Goal: Task Accomplishment & Management: Manage account settings

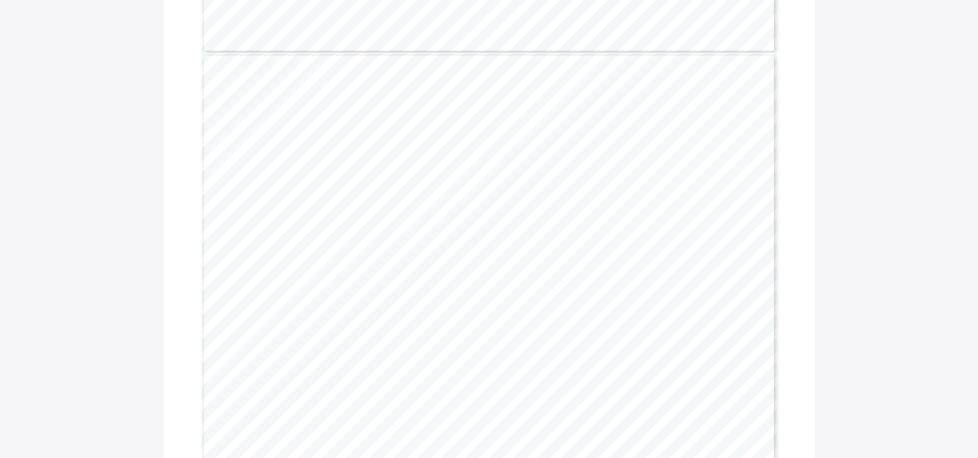
scroll to position [1570, 0]
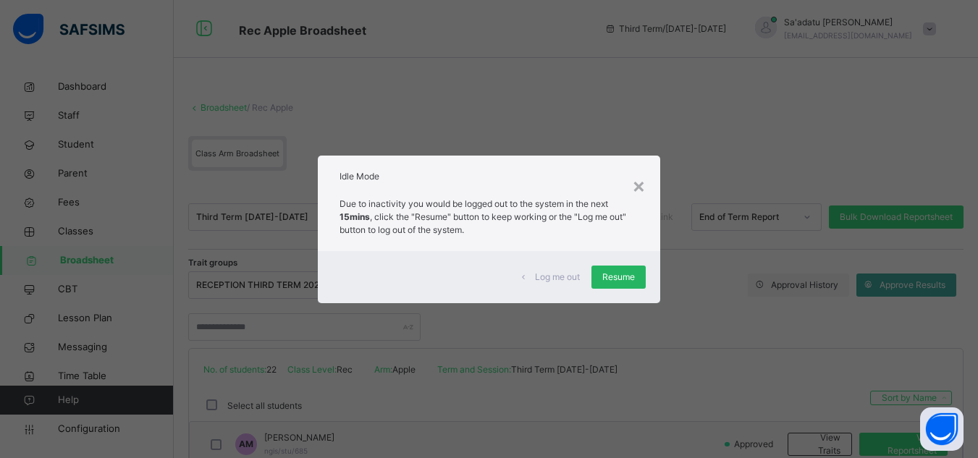
scroll to position [385, 0]
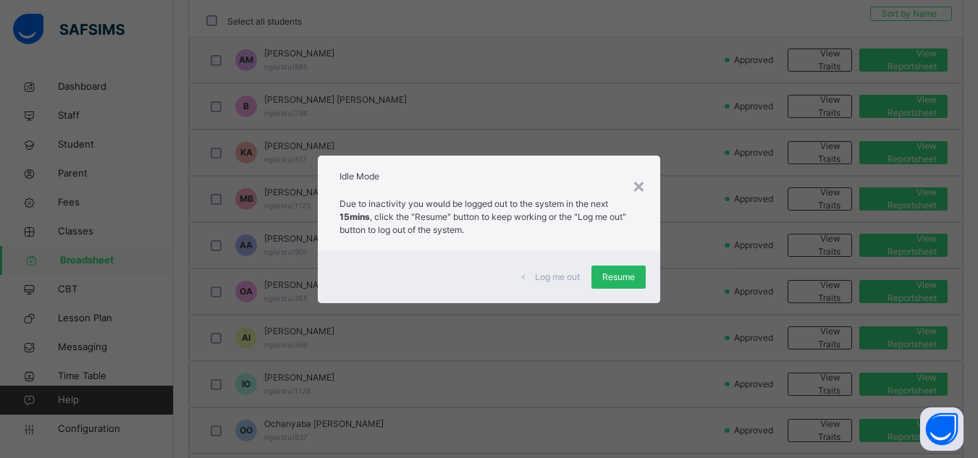
click at [608, 274] on span "Resume" at bounding box center [619, 277] width 33 height 13
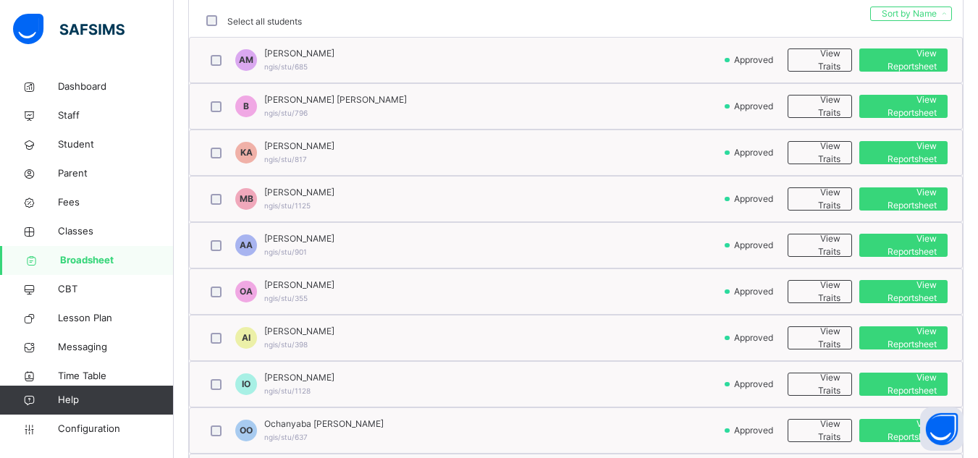
click at [104, 34] on img at bounding box center [69, 29] width 112 height 30
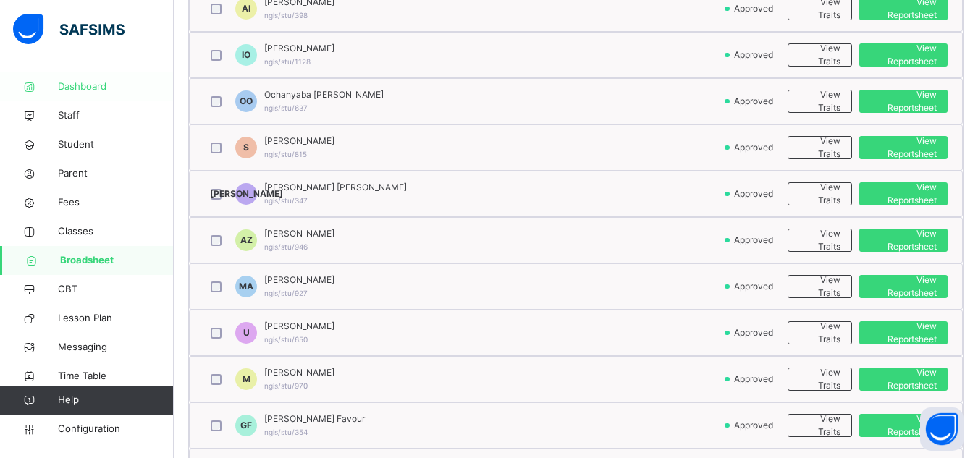
scroll to position [747, 0]
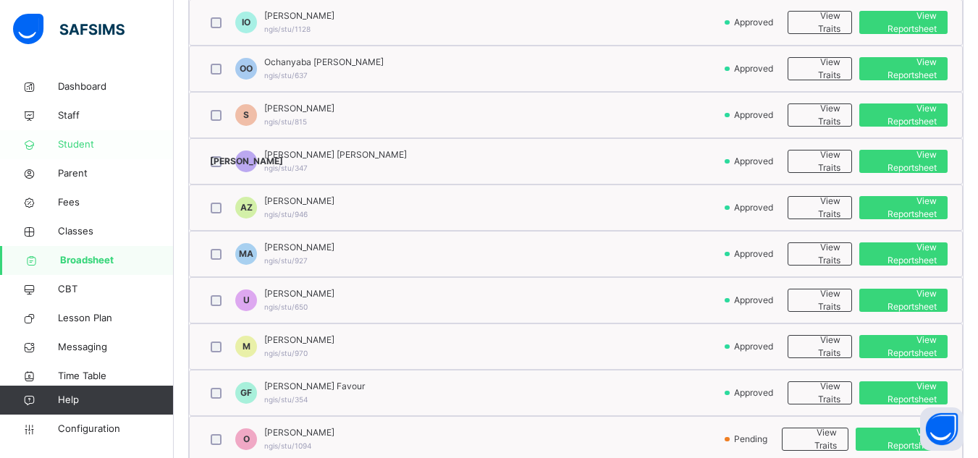
click at [85, 150] on span "Student" at bounding box center [116, 145] width 116 height 14
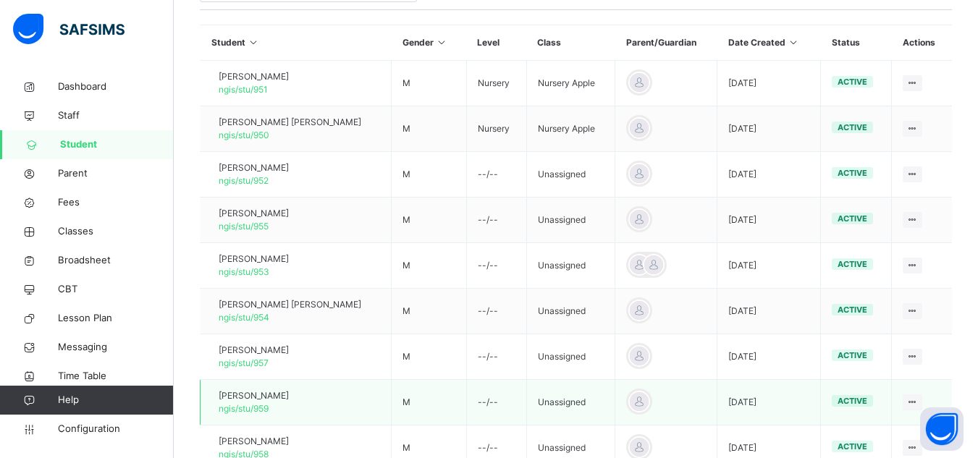
scroll to position [264, 0]
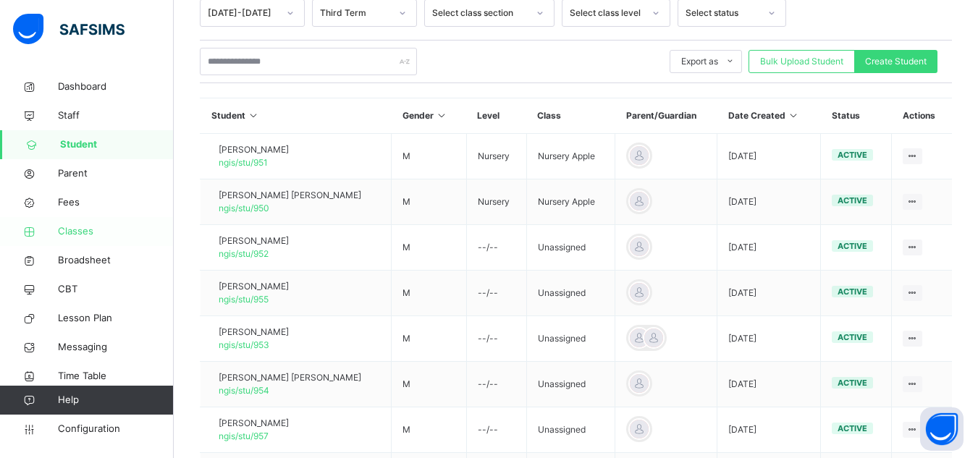
click at [80, 232] on span "Classes" at bounding box center [116, 232] width 116 height 14
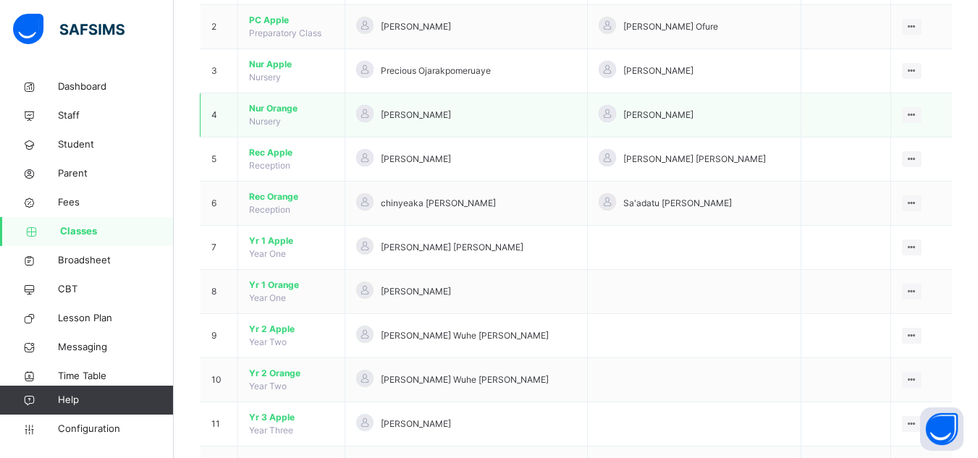
scroll to position [290, 0]
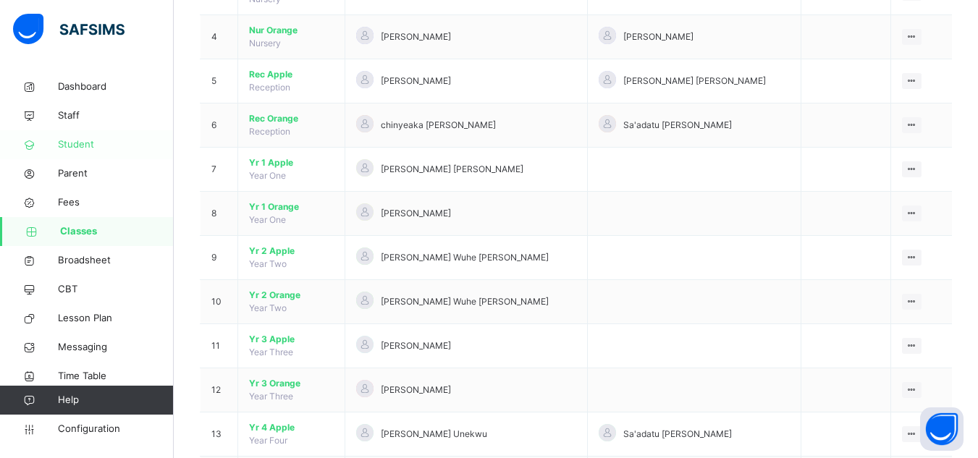
click at [79, 144] on span "Student" at bounding box center [116, 145] width 116 height 14
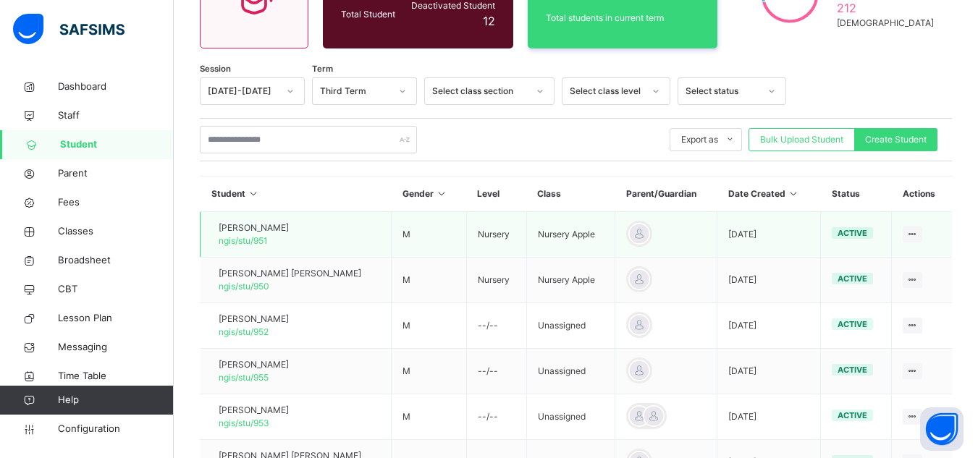
scroll to position [290, 0]
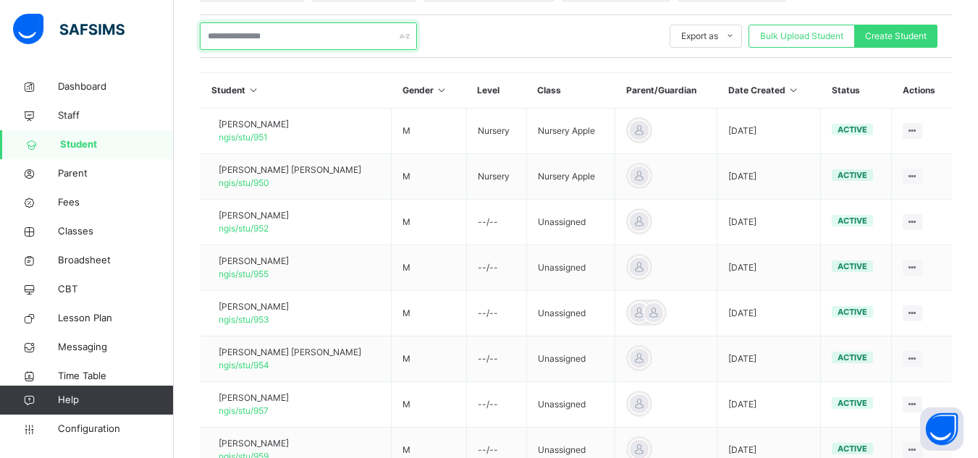
click at [296, 43] on input "text" at bounding box center [308, 36] width 217 height 28
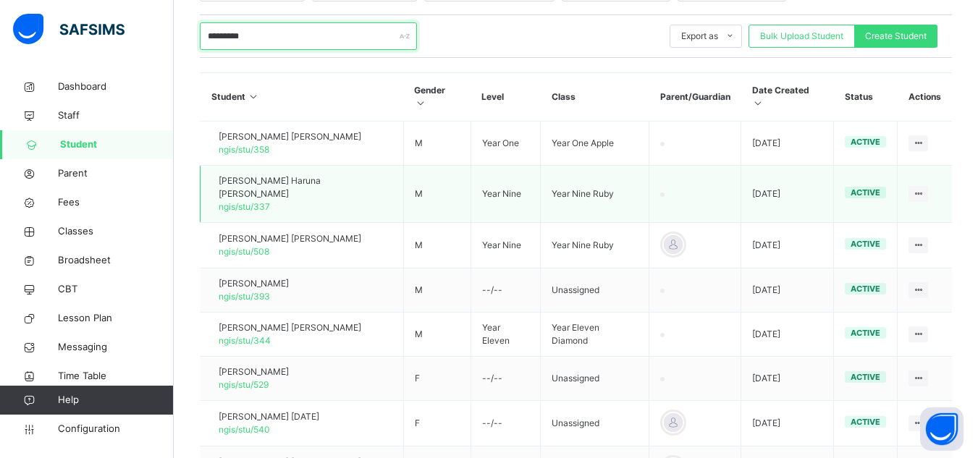
scroll to position [204, 0]
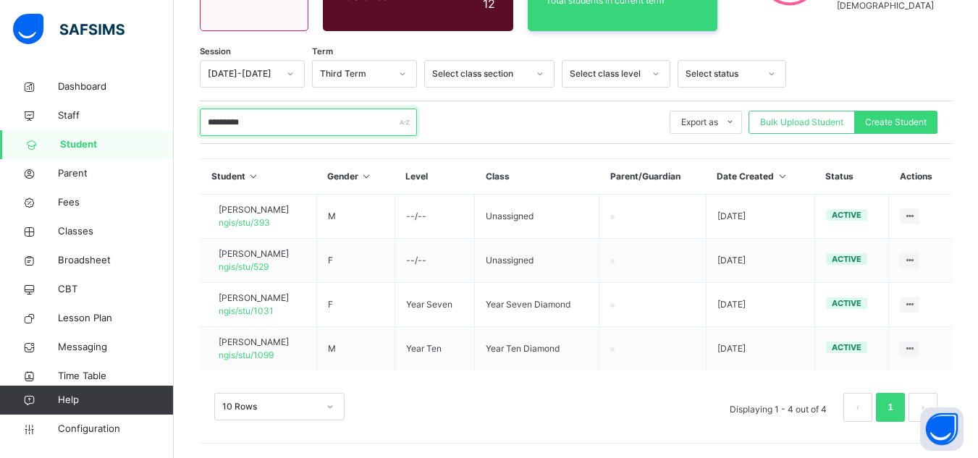
type input "*********"
click at [89, 87] on span "Dashboard" at bounding box center [116, 87] width 116 height 14
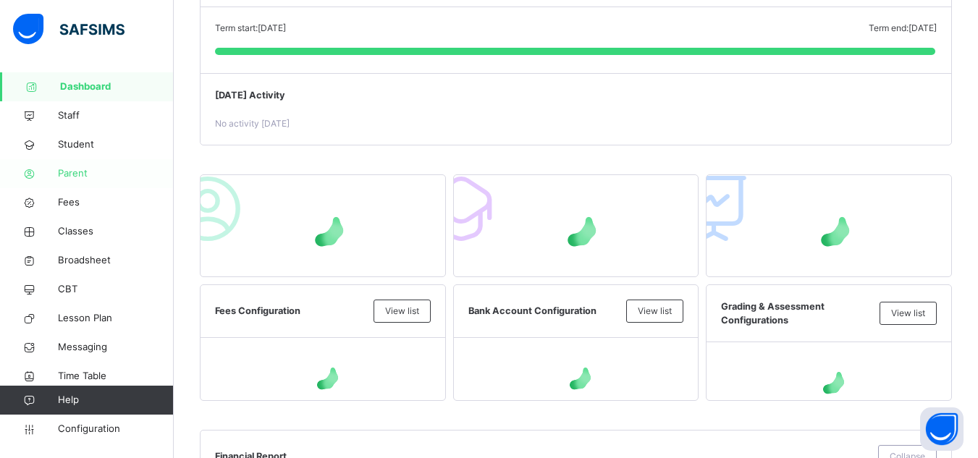
click at [79, 174] on span "Parent" at bounding box center [116, 174] width 116 height 14
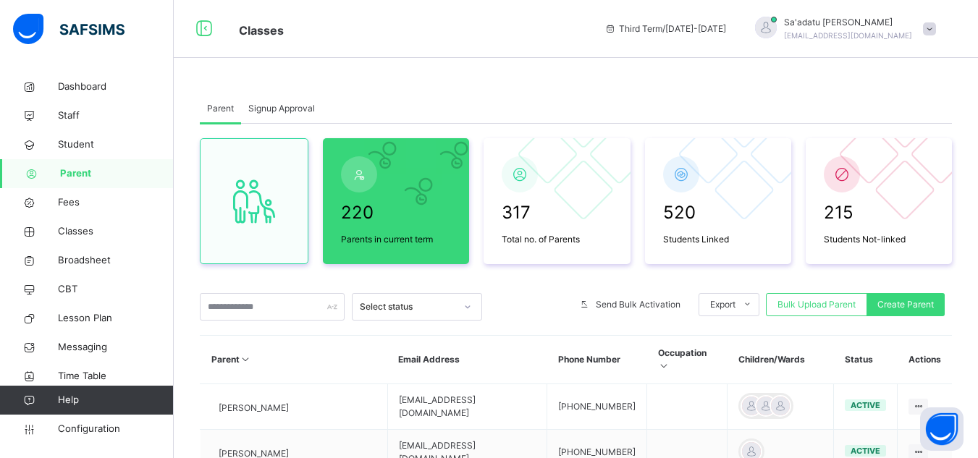
scroll to position [72, 0]
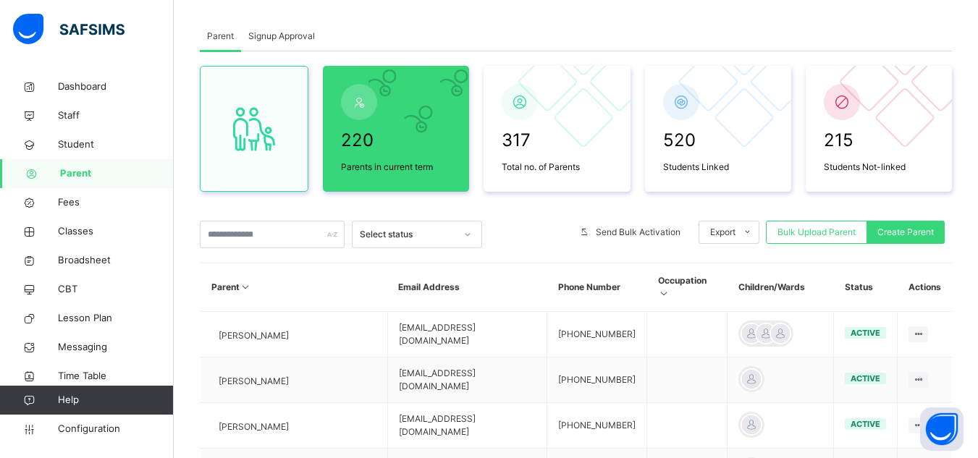
click at [292, 40] on span "Signup Approval" at bounding box center [281, 36] width 67 height 13
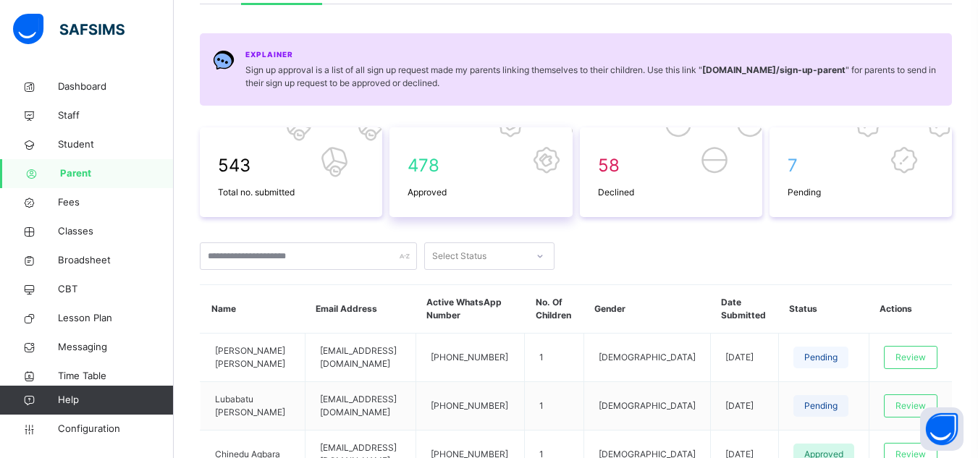
scroll to position [145, 0]
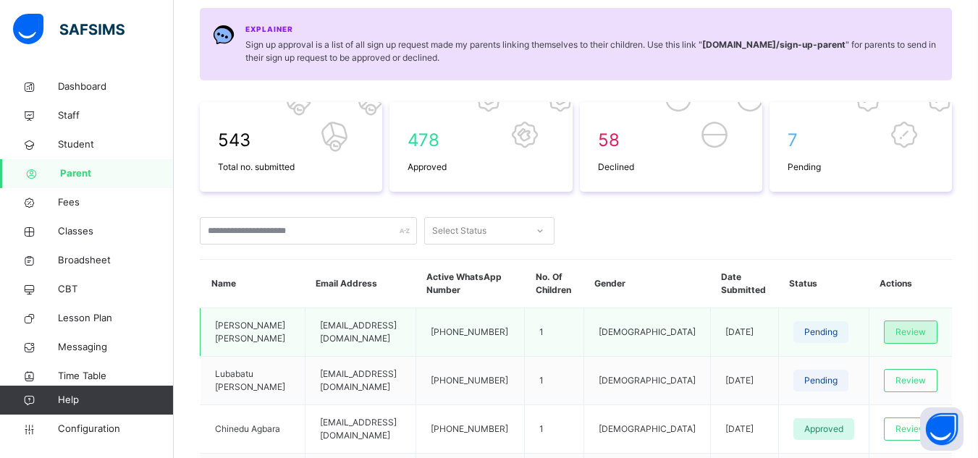
click at [916, 331] on span "Review" at bounding box center [911, 332] width 30 height 13
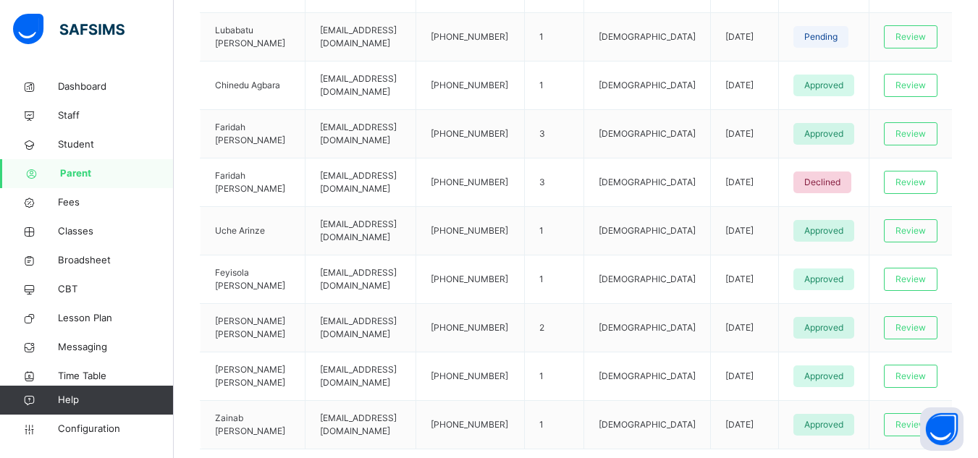
scroll to position [560, 0]
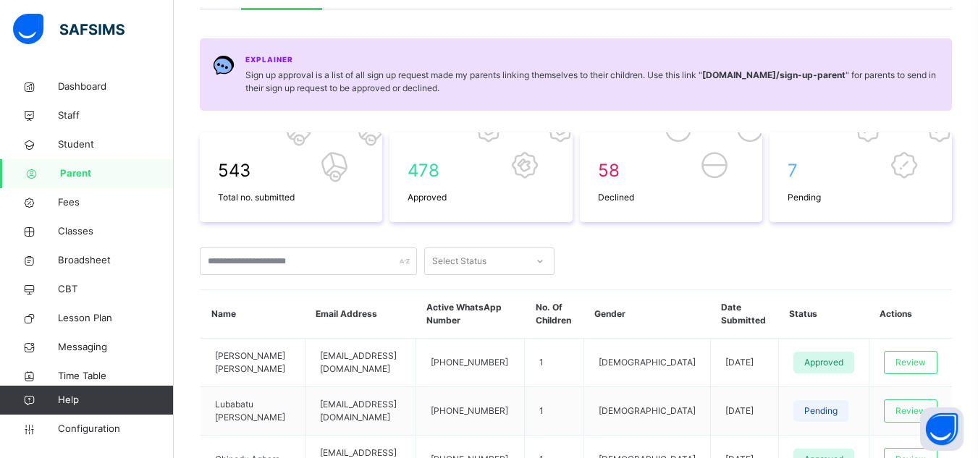
scroll to position [0, 0]
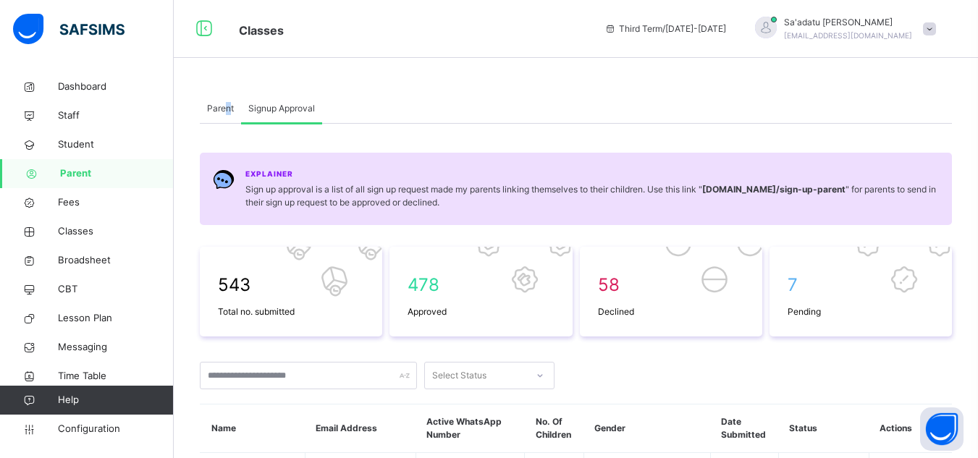
click at [227, 104] on span "Parent" at bounding box center [220, 108] width 27 height 13
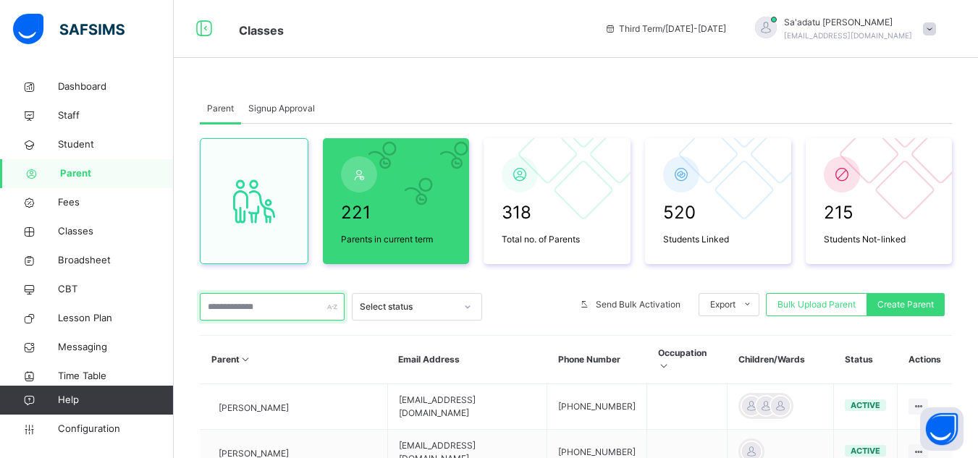
click at [283, 317] on input "text" at bounding box center [272, 307] width 145 height 28
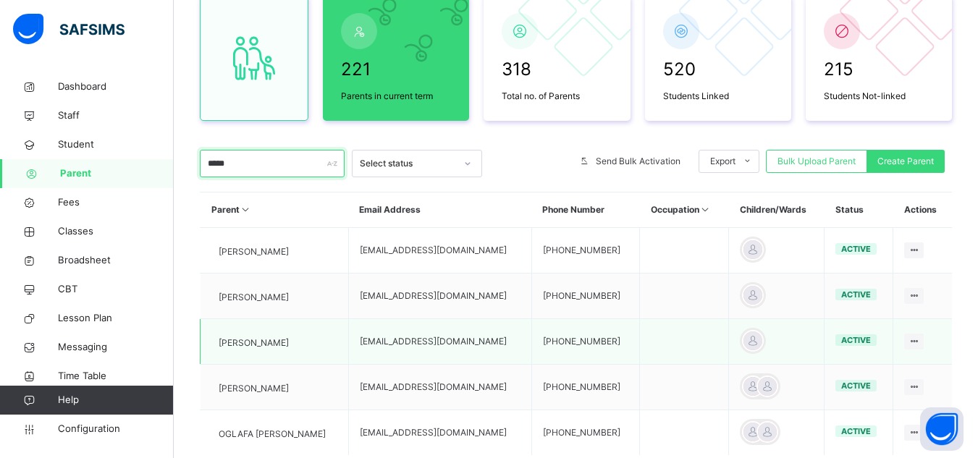
scroll to position [205, 0]
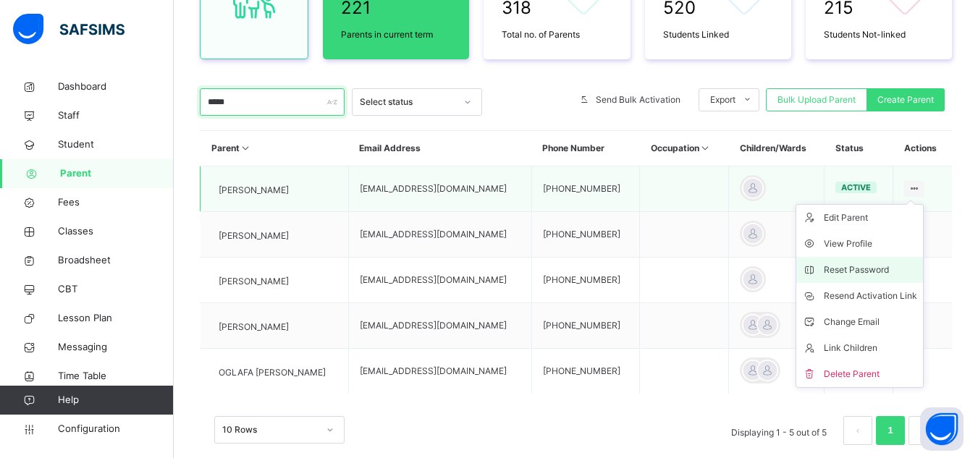
type input "*****"
click at [871, 272] on div "Reset Password" at bounding box center [870, 270] width 93 height 14
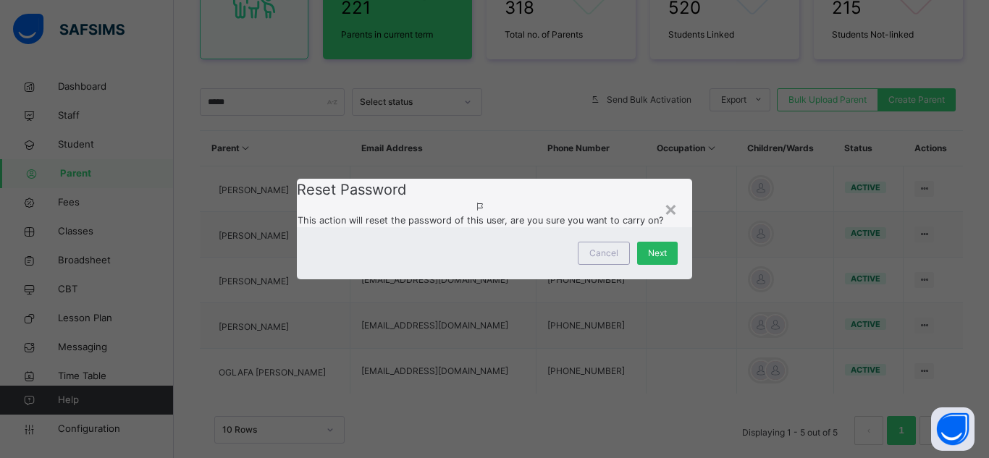
click at [648, 260] on span "Next" at bounding box center [657, 253] width 19 height 13
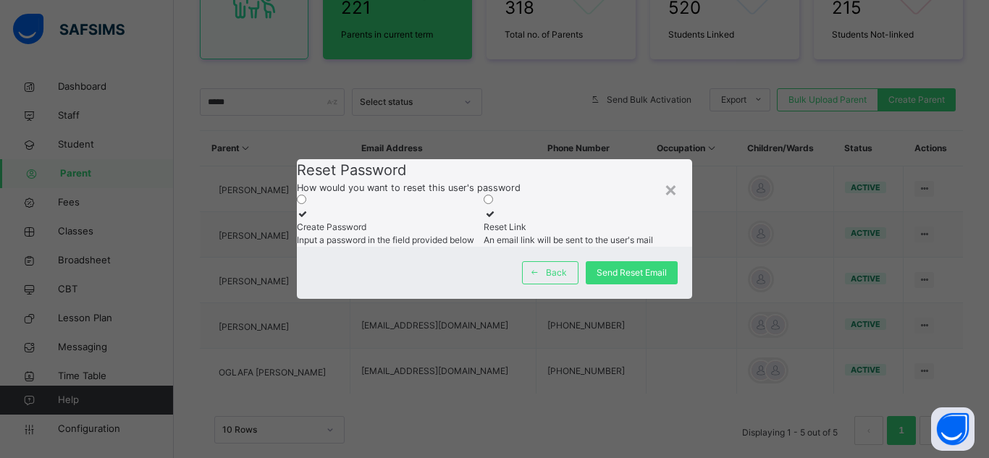
click at [402, 234] on div "Input a password in the field provided below" at bounding box center [387, 240] width 180 height 13
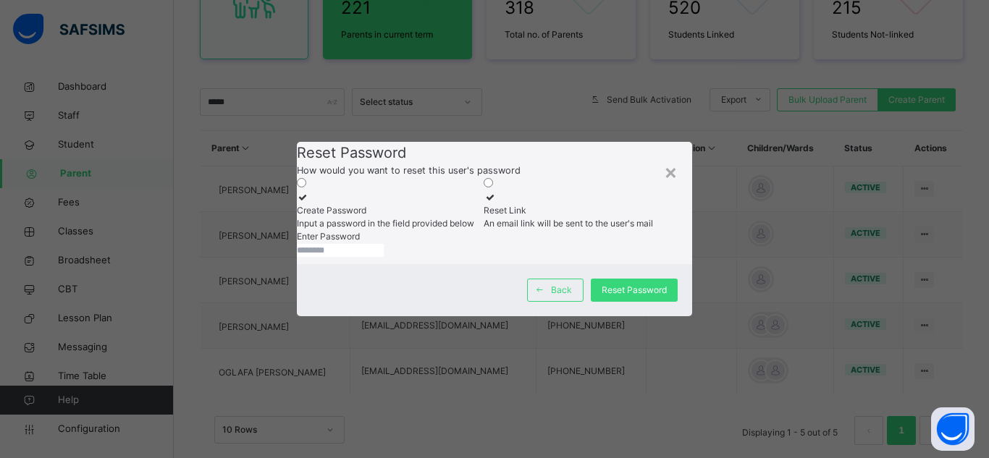
click at [384, 257] on input "text" at bounding box center [340, 250] width 87 height 13
type input "**********"
click at [632, 297] on span "Reset Password" at bounding box center [634, 290] width 65 height 13
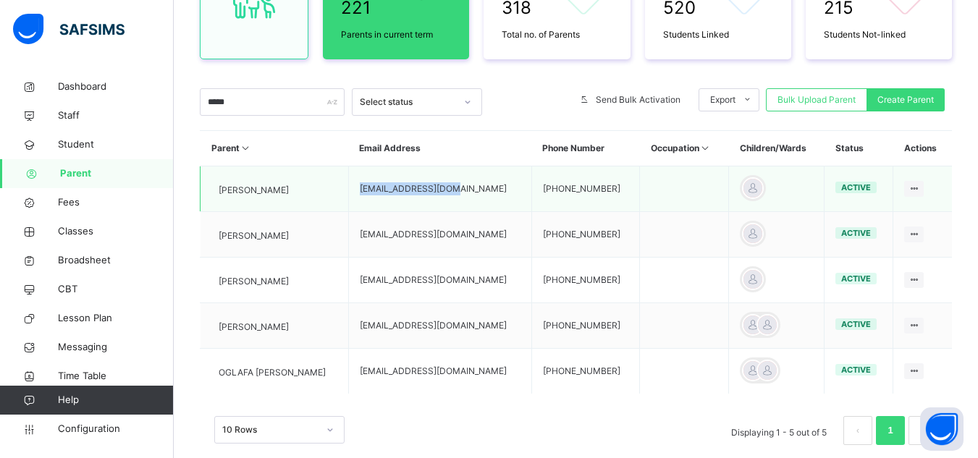
drag, startPoint x: 348, startPoint y: 189, endPoint x: 443, endPoint y: 178, distance: 96.2
click at [443, 178] on td "rsbambale@yahoo.com" at bounding box center [439, 190] width 183 height 46
copy td "rsbambale@yahoo.com"
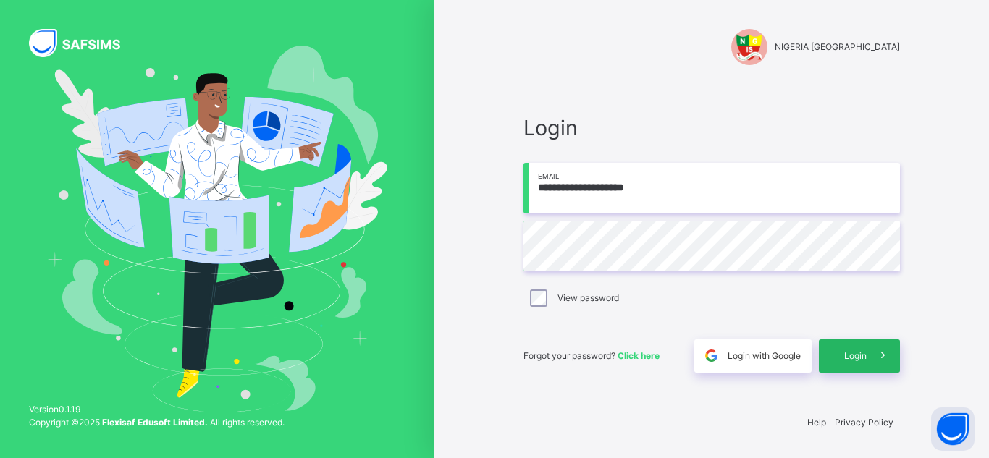
click at [870, 359] on span at bounding box center [883, 356] width 33 height 33
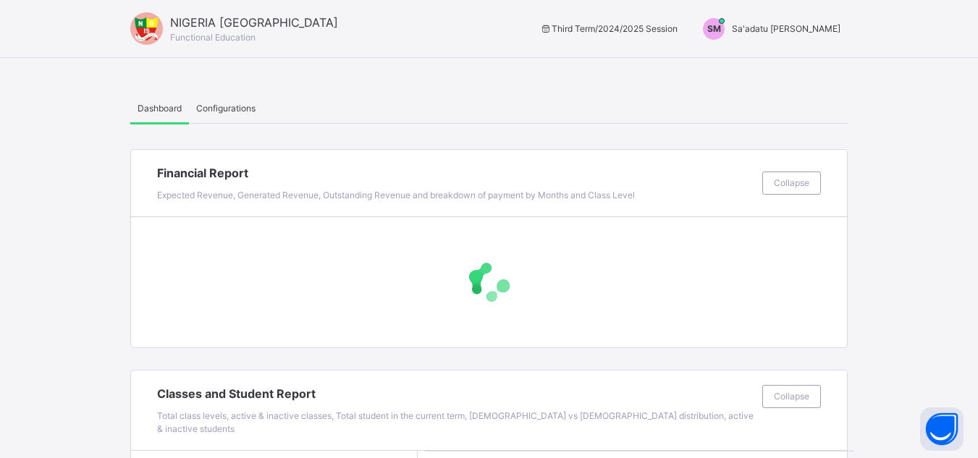
click at [828, 28] on span "Sa'adatu Muhammed" at bounding box center [786, 28] width 109 height 11
click at [789, 63] on span "Switch to Admin View" at bounding box center [786, 64] width 110 height 20
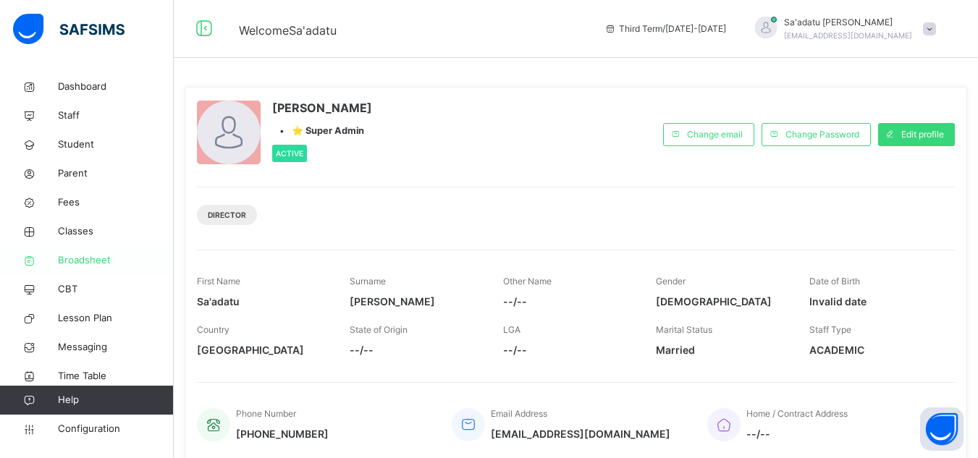
click at [88, 263] on span "Broadsheet" at bounding box center [116, 260] width 116 height 14
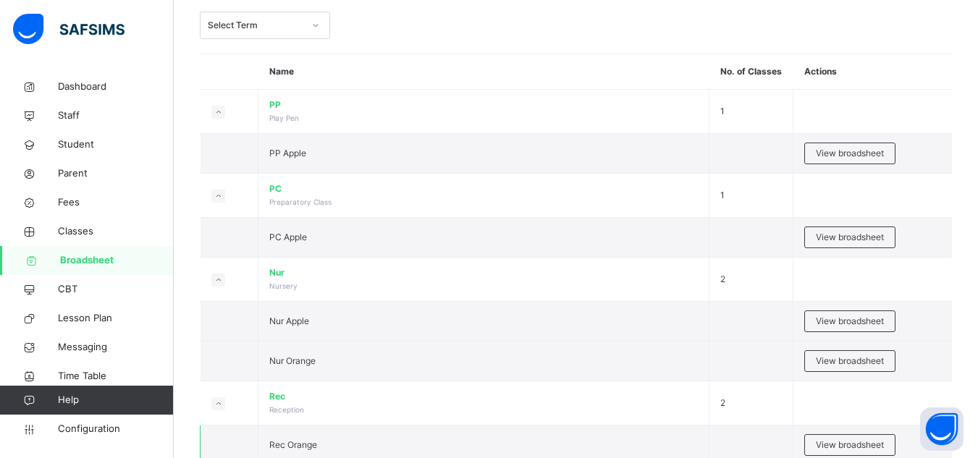
scroll to position [217, 0]
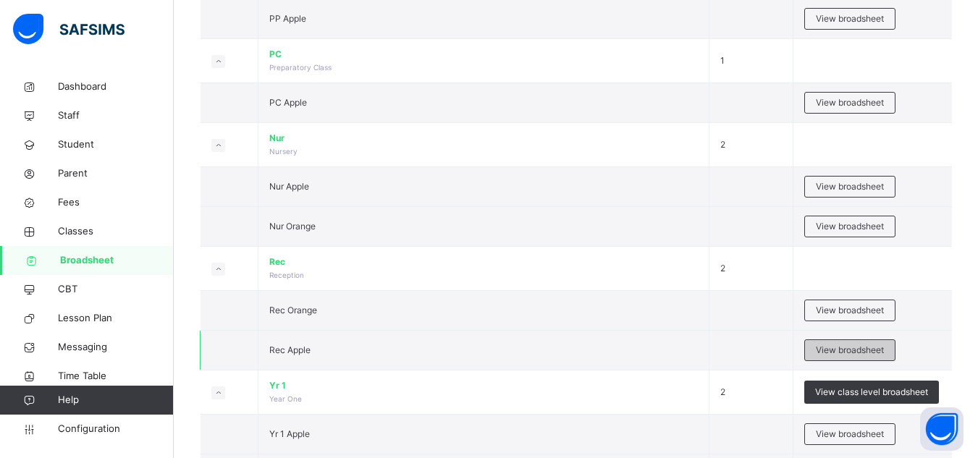
click at [858, 354] on span "View broadsheet" at bounding box center [850, 350] width 68 height 13
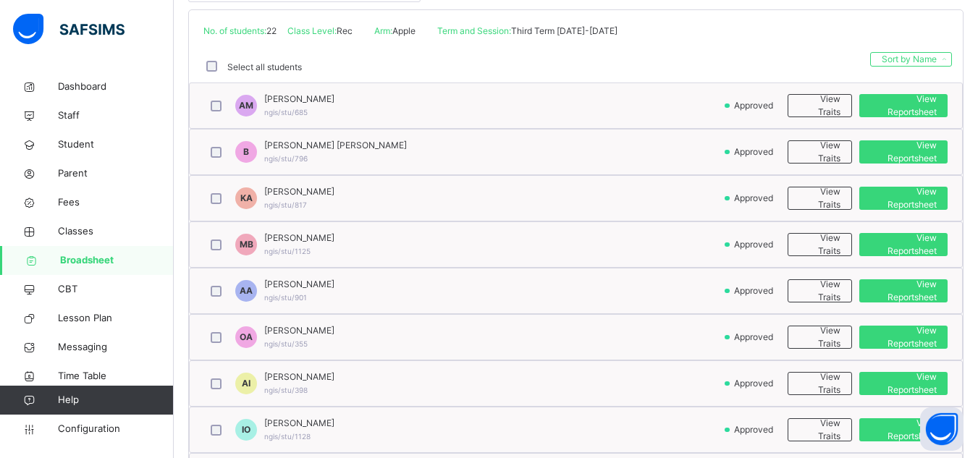
scroll to position [362, 0]
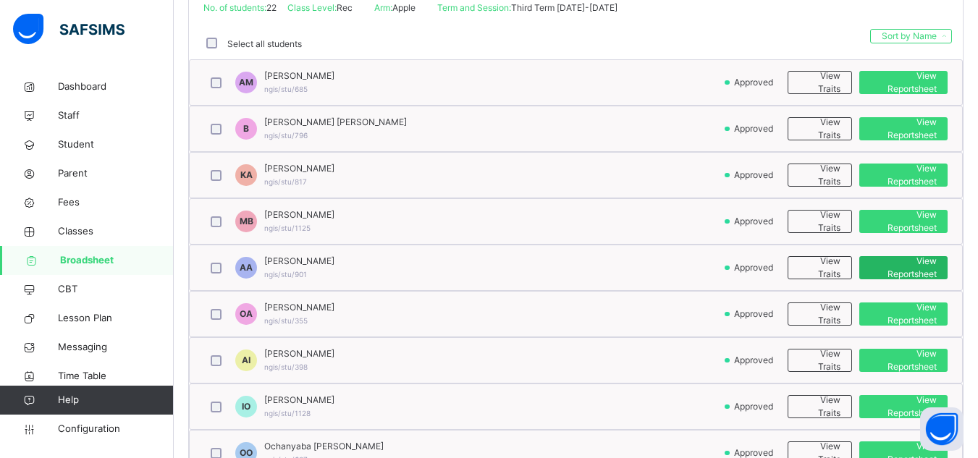
click at [910, 264] on span "View Reportsheet" at bounding box center [904, 268] width 67 height 26
click at [72, 142] on span "Student" at bounding box center [116, 145] width 116 height 14
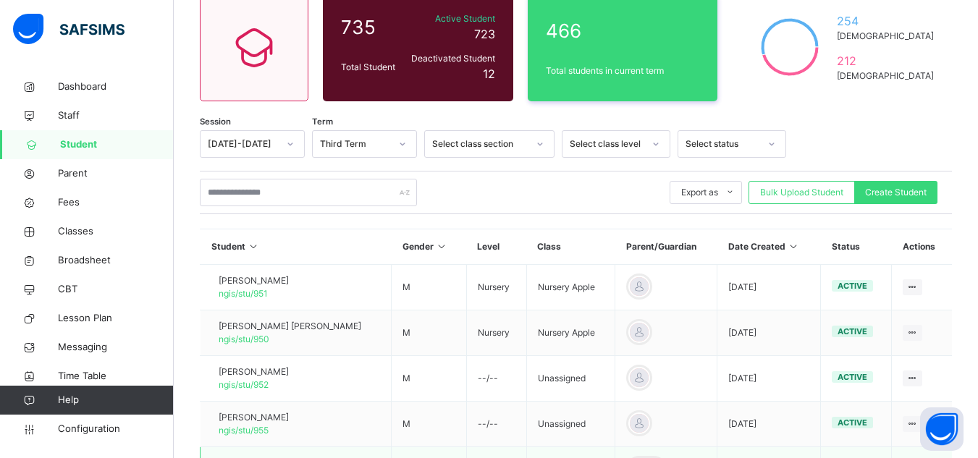
scroll to position [72, 0]
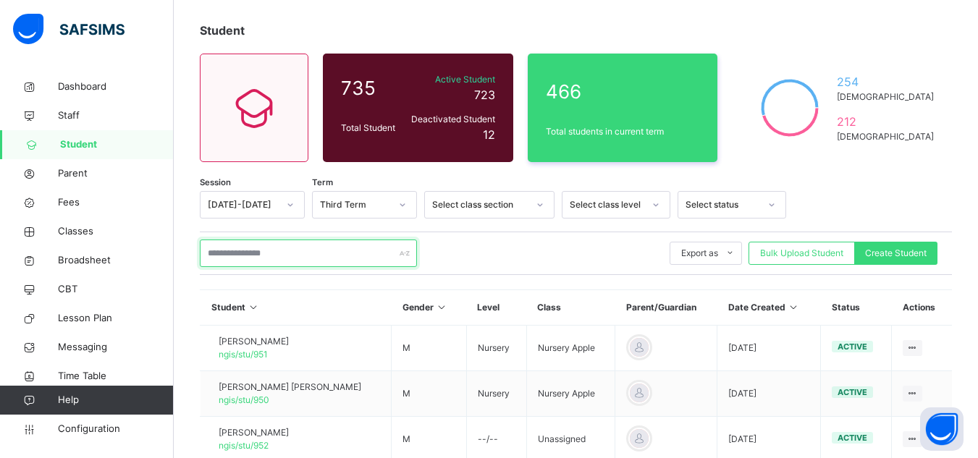
click at [330, 252] on input "text" at bounding box center [308, 254] width 217 height 28
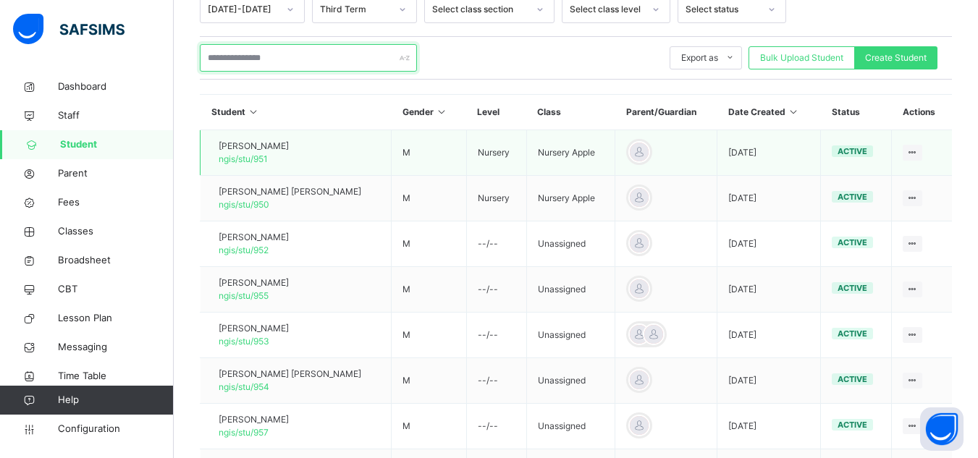
scroll to position [264, 0]
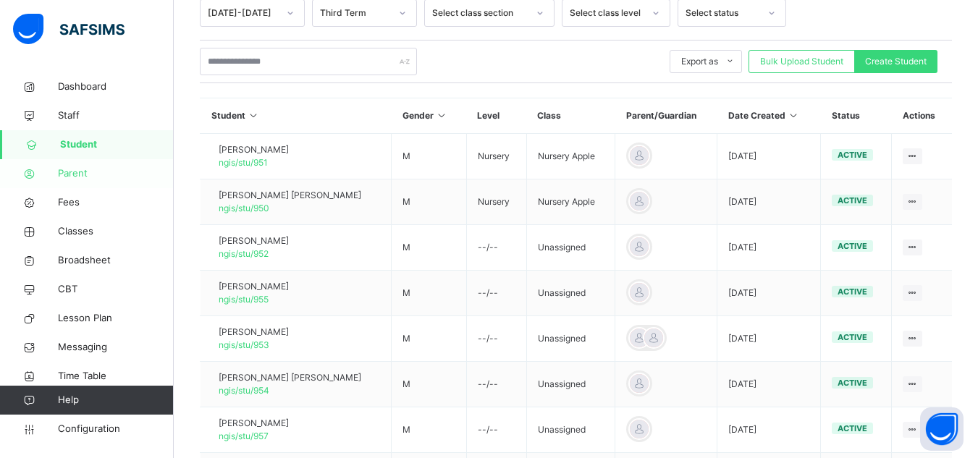
click at [77, 171] on span "Parent" at bounding box center [116, 174] width 116 height 14
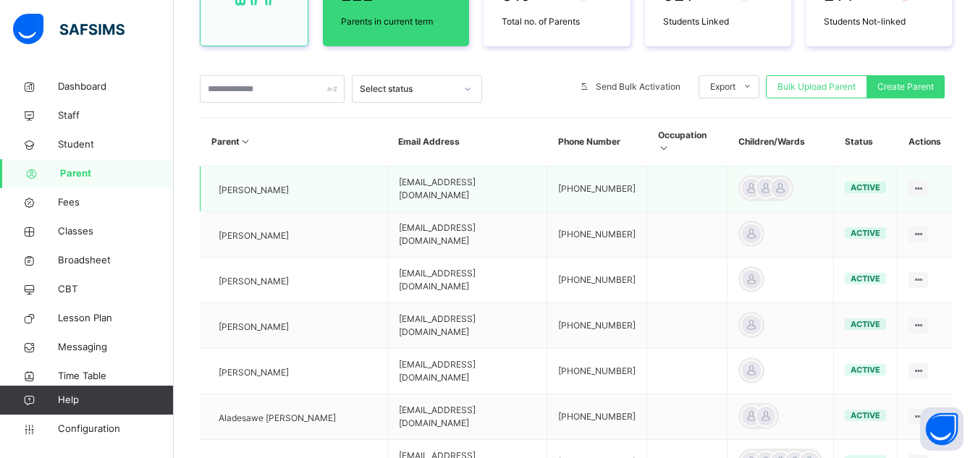
scroll to position [192, 0]
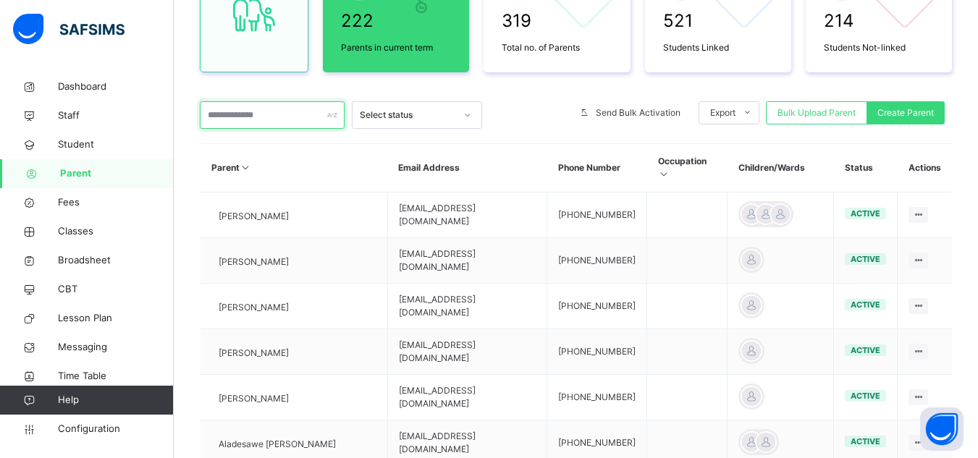
click at [285, 120] on input "text" at bounding box center [272, 115] width 145 height 28
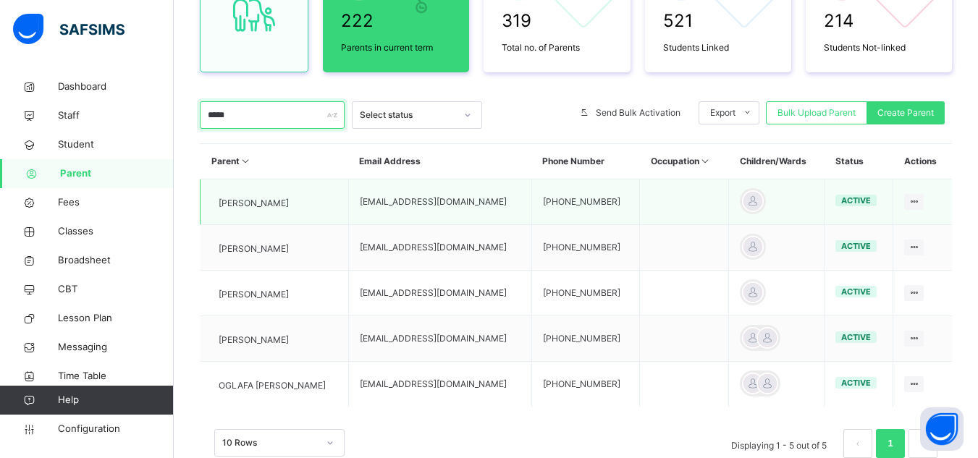
type input "*****"
click at [295, 199] on td "Karah Ramatu" at bounding box center [275, 203] width 148 height 46
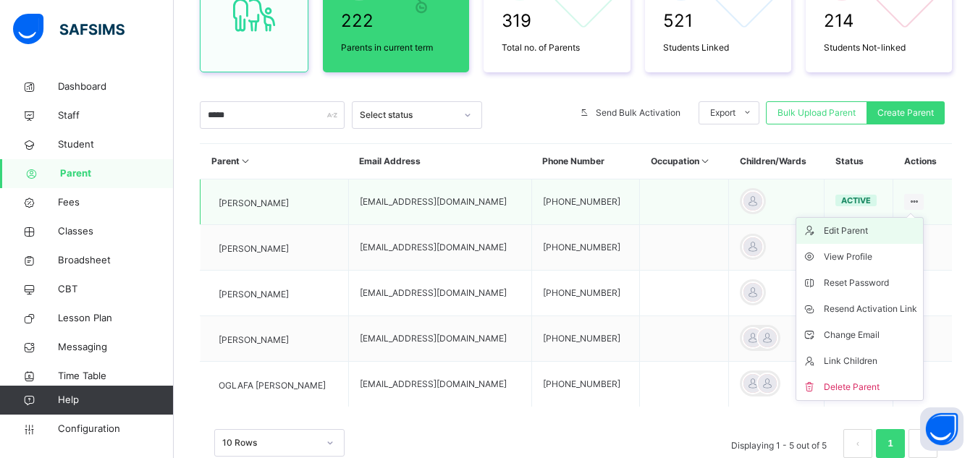
click at [860, 228] on div "Edit Parent" at bounding box center [870, 231] width 93 height 14
select select "**"
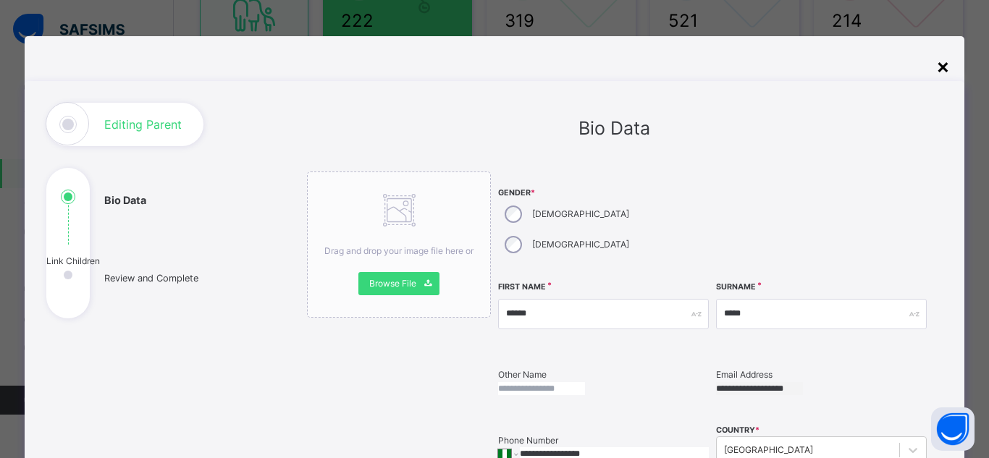
click at [940, 73] on div "×" at bounding box center [943, 66] width 14 height 30
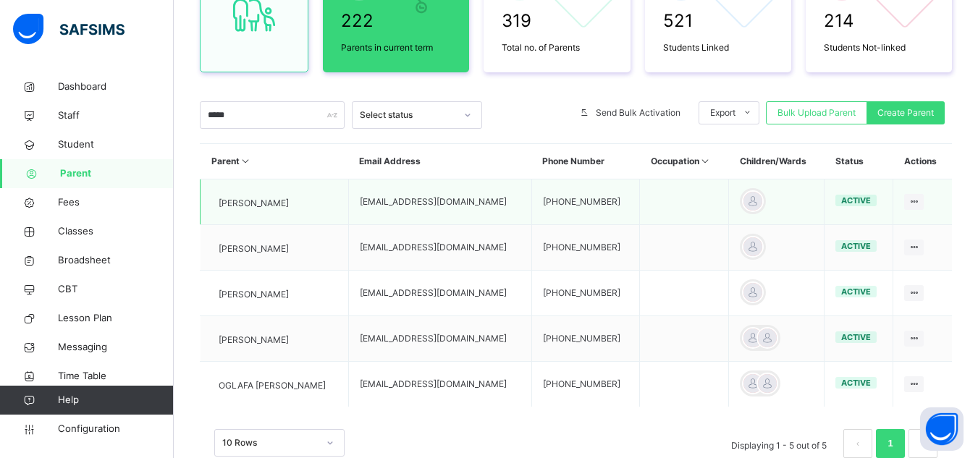
click at [261, 202] on span "Karah Ramatu" at bounding box center [254, 203] width 70 height 13
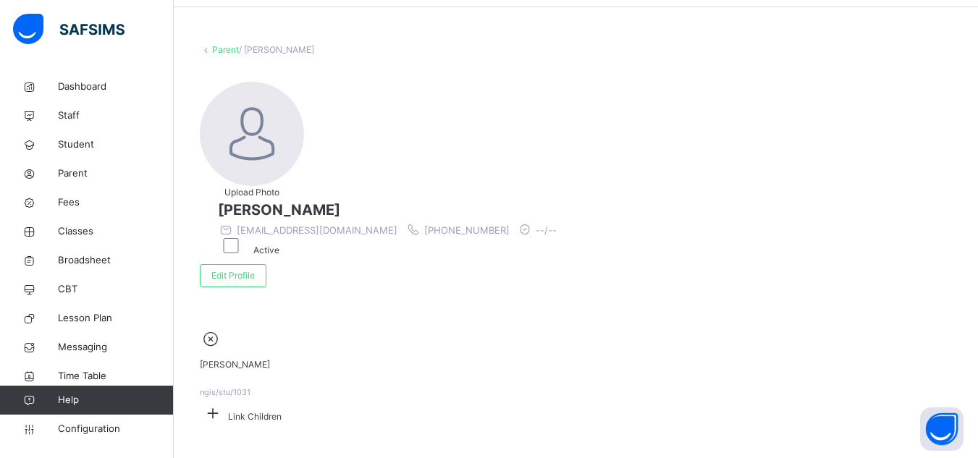
scroll to position [96, 0]
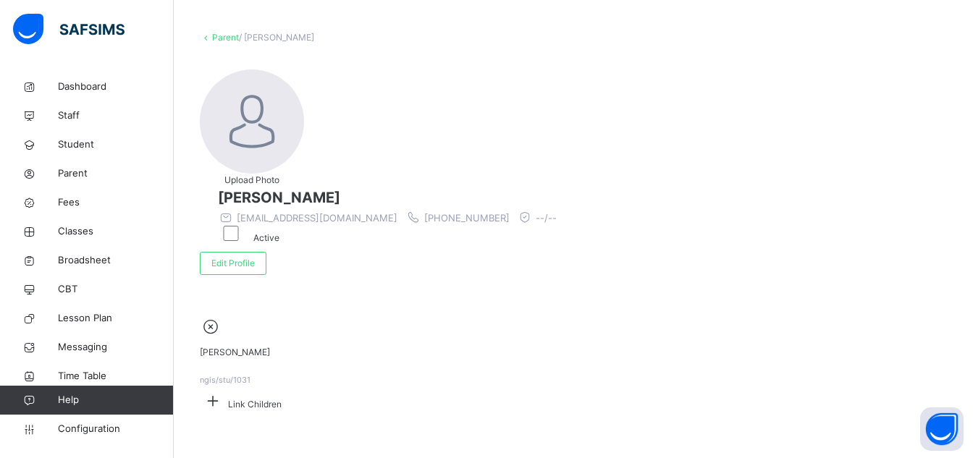
click at [451, 387] on div "Link Children" at bounding box center [576, 401] width 752 height 28
click at [226, 390] on icon at bounding box center [213, 401] width 26 height 22
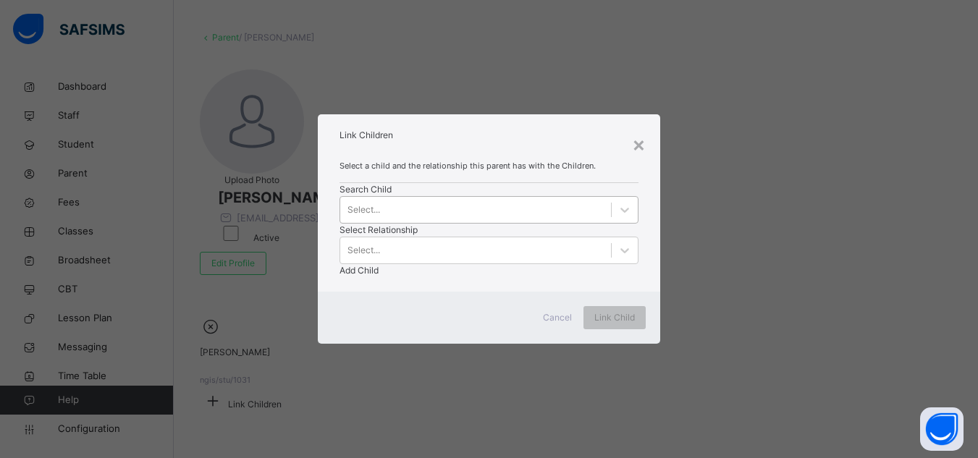
click at [377, 217] on div "Select..." at bounding box center [364, 210] width 33 height 13
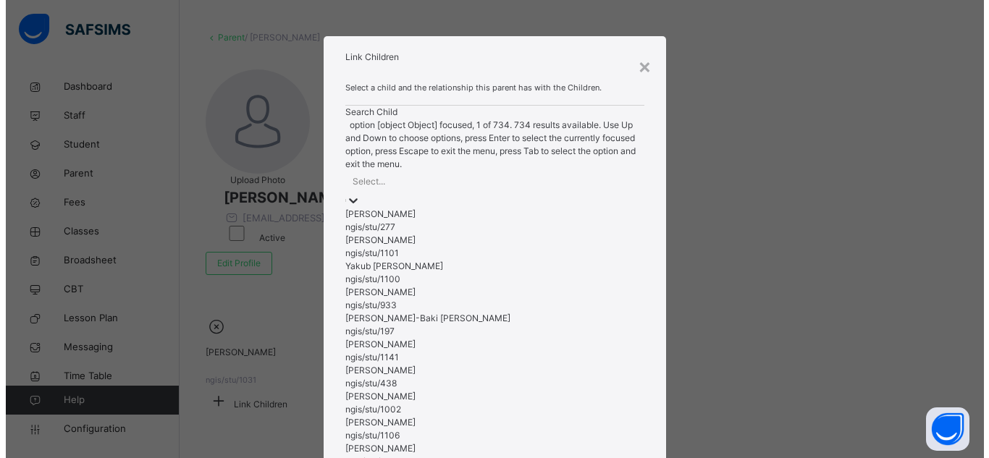
scroll to position [0, 0]
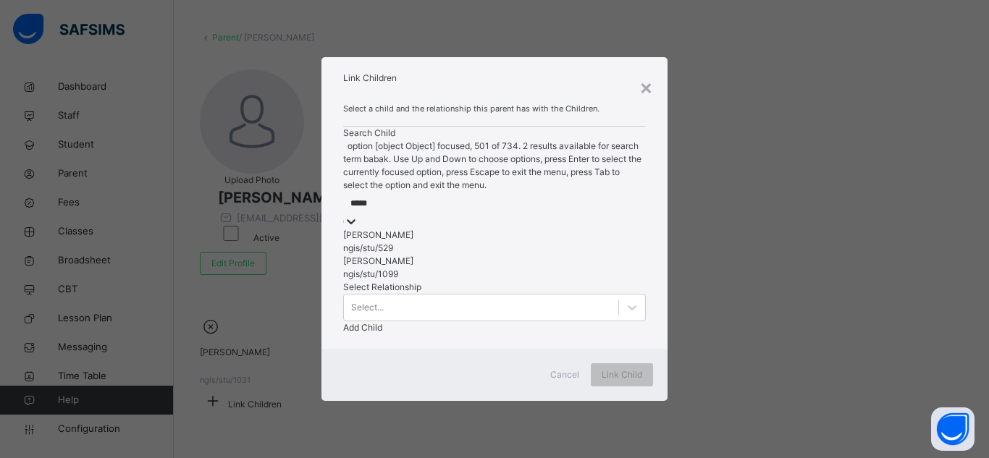
type input "******"
click at [385, 268] on div "Babakarah Abdulrahman Nura" at bounding box center [494, 261] width 303 height 13
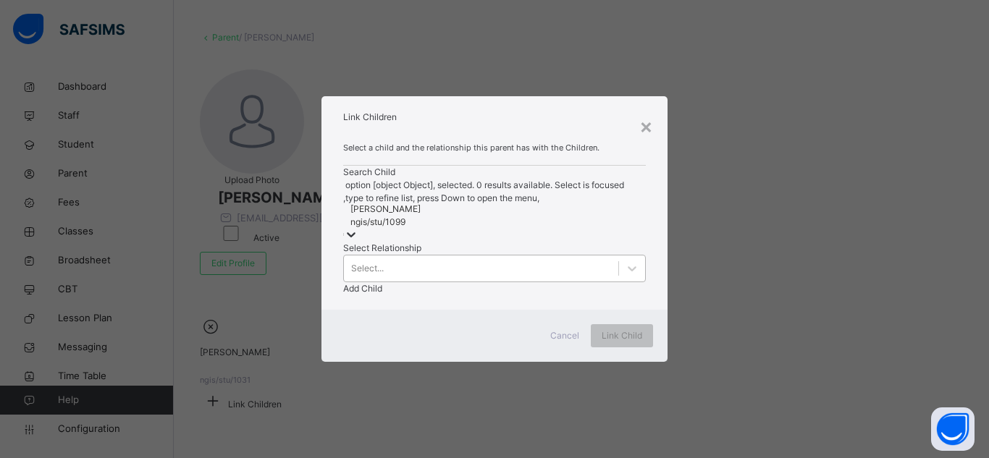
click at [384, 262] on div "Select..." at bounding box center [367, 268] width 33 height 13
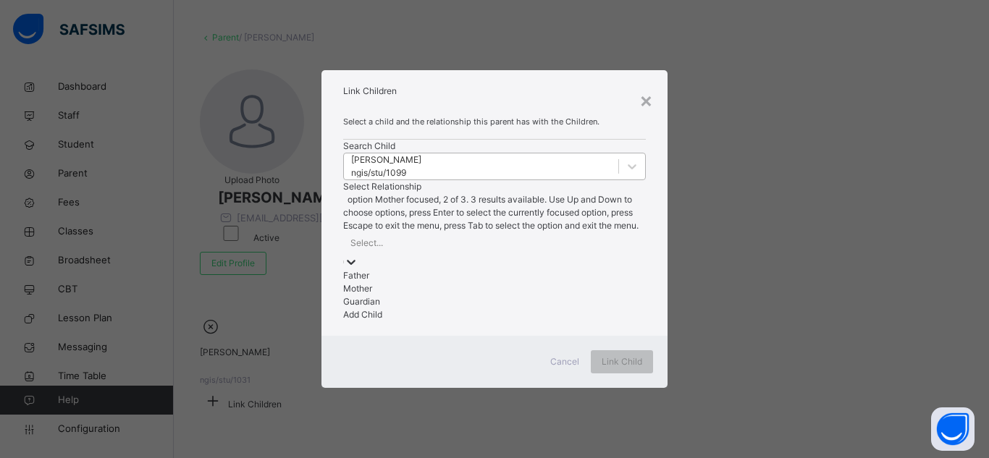
drag, startPoint x: 493, startPoint y: 289, endPoint x: 595, endPoint y: 242, distance: 111.8
click at [494, 288] on div "Mother" at bounding box center [494, 288] width 303 height 13
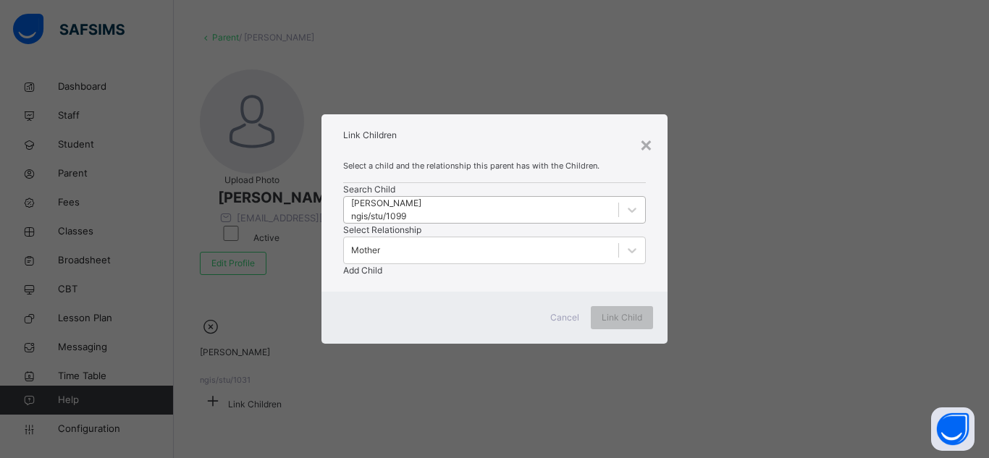
click at [382, 265] on span "Add Child" at bounding box center [362, 270] width 39 height 11
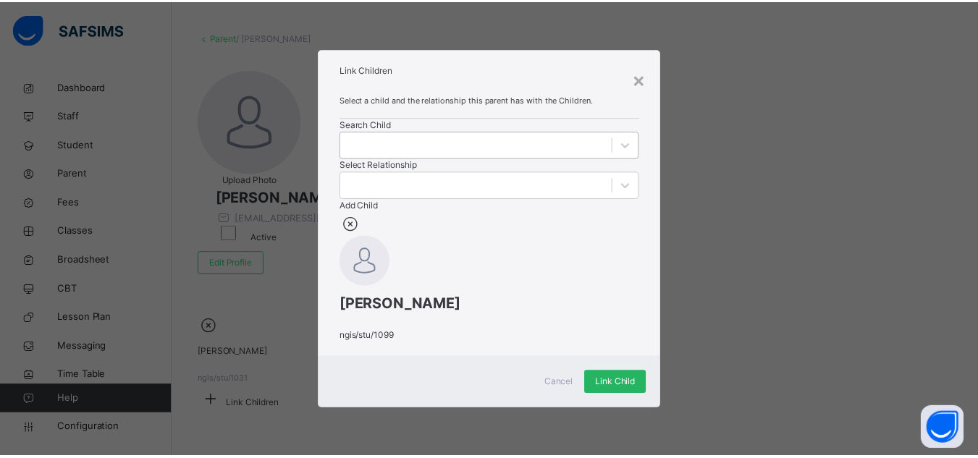
scroll to position [49, 0]
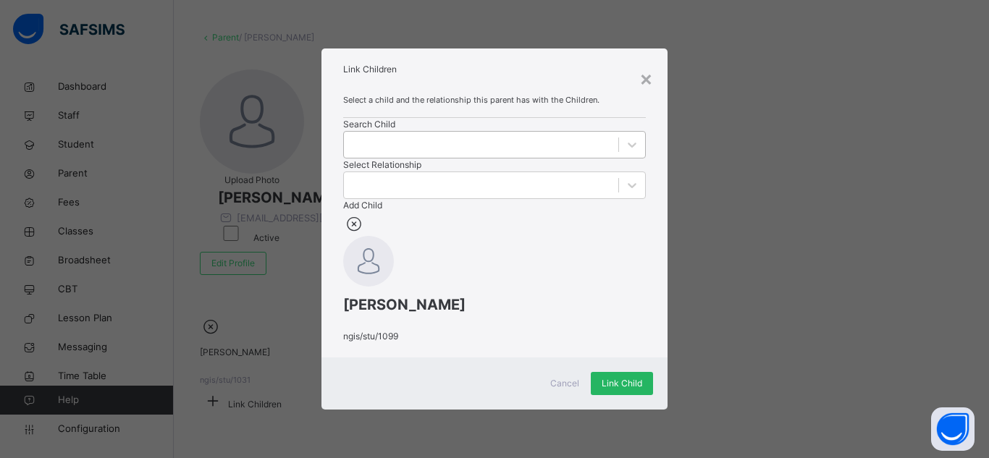
click at [621, 390] on span "Link Child" at bounding box center [622, 383] width 41 height 13
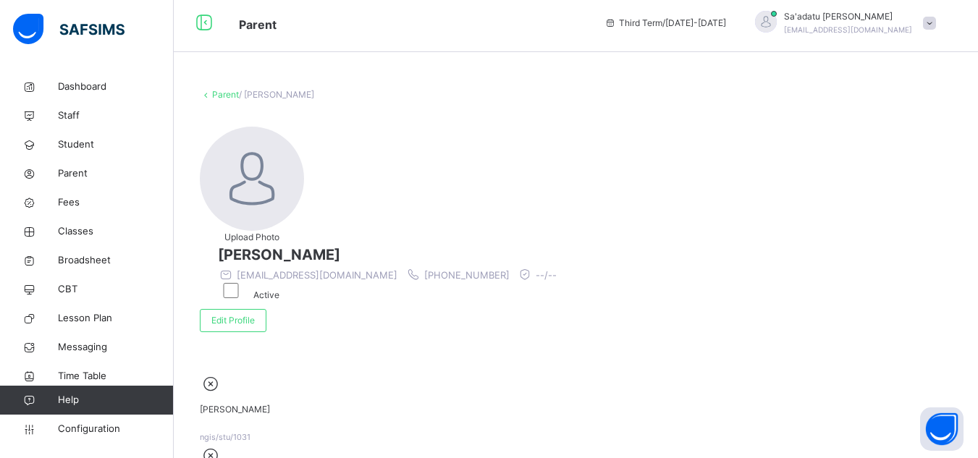
scroll to position [0, 0]
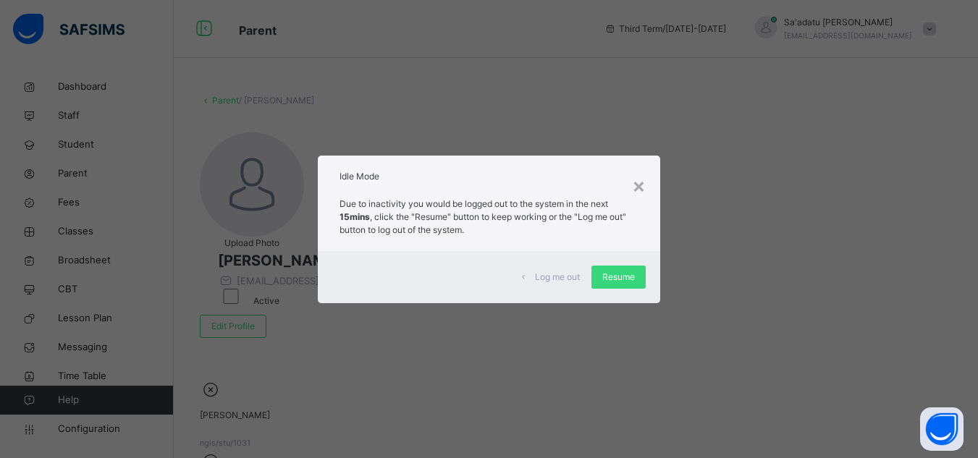
click at [596, 280] on div "Resume" at bounding box center [619, 277] width 54 height 23
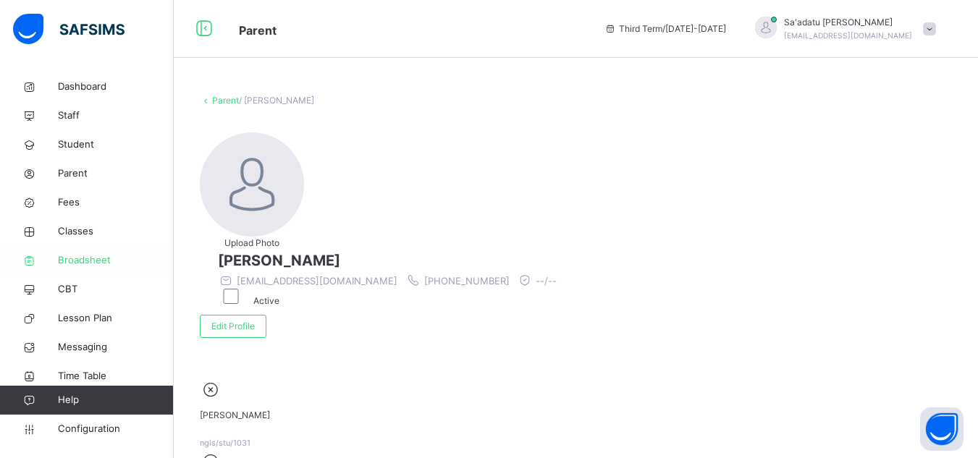
click at [77, 259] on span "Broadsheet" at bounding box center [116, 260] width 116 height 14
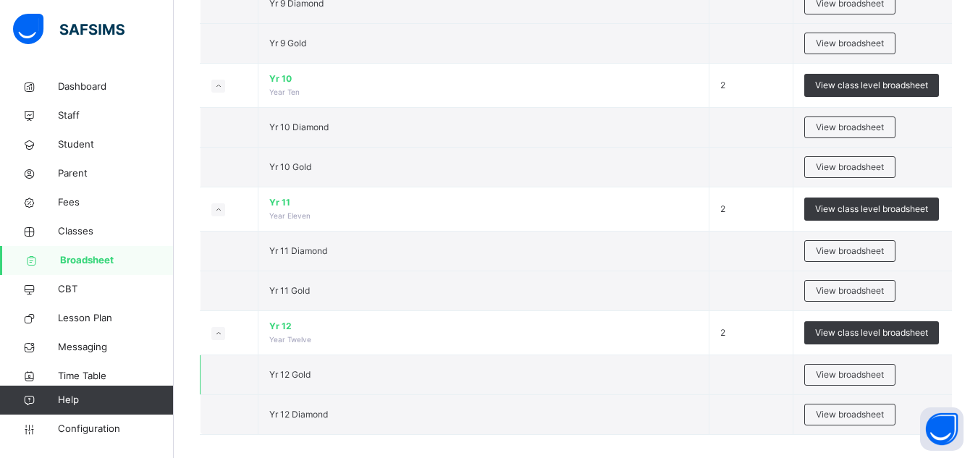
scroll to position [1568, 0]
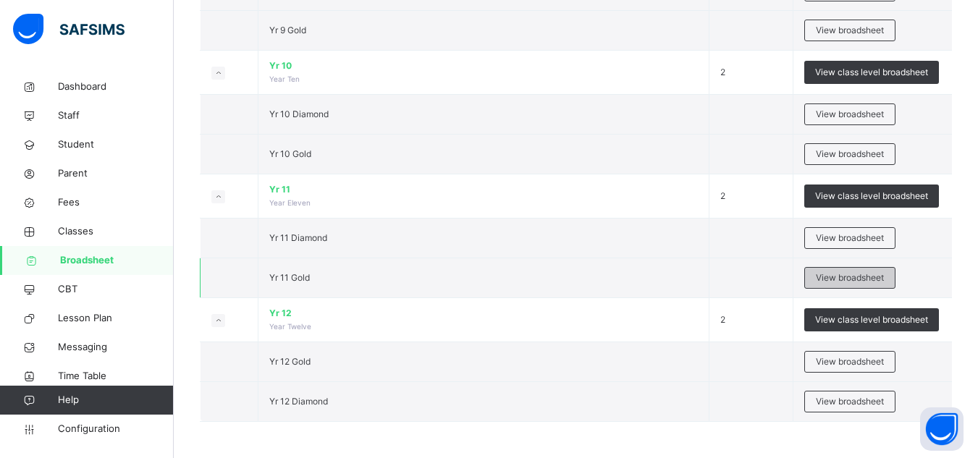
click at [839, 272] on span "View broadsheet" at bounding box center [850, 278] width 68 height 13
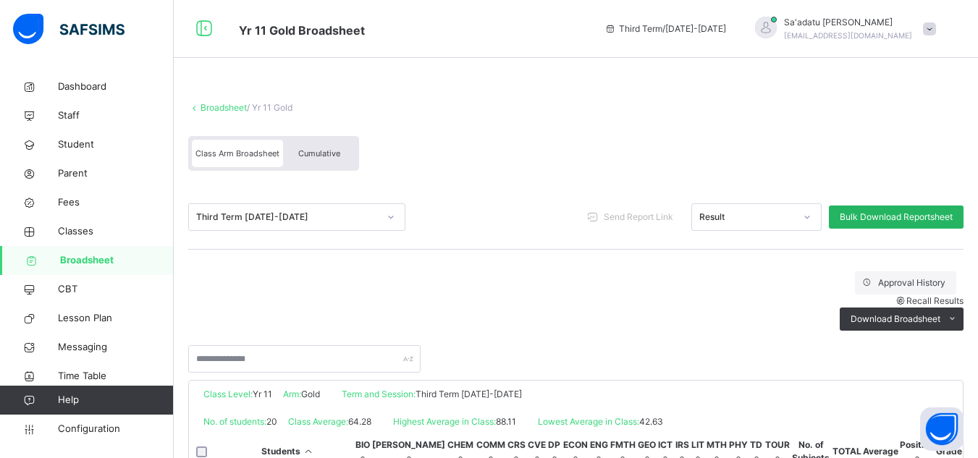
click at [889, 217] on span "Bulk Download Reportsheet" at bounding box center [896, 217] width 113 height 13
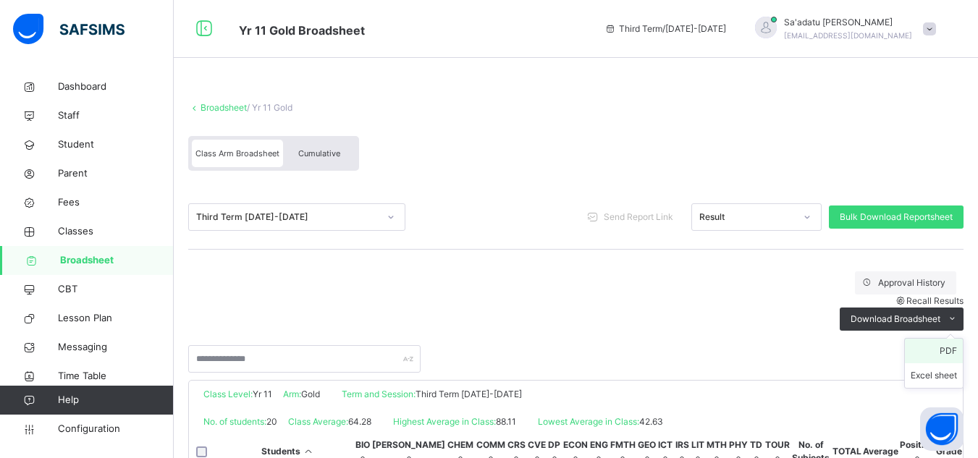
click at [960, 339] on li "PDF" at bounding box center [934, 351] width 58 height 25
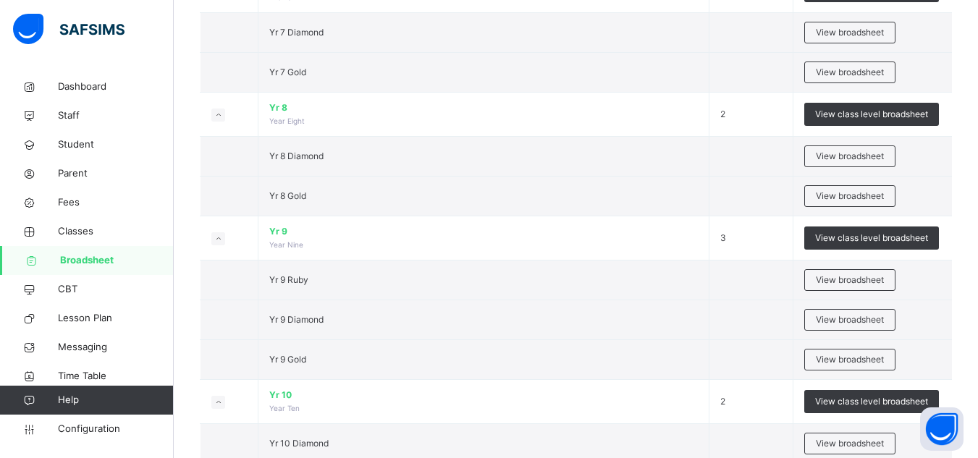
scroll to position [1568, 0]
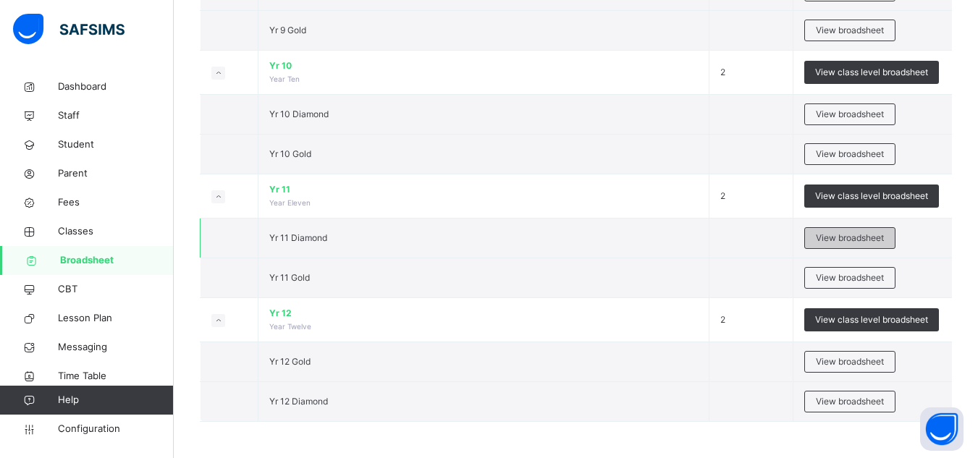
click at [840, 245] on div "View broadsheet" at bounding box center [850, 238] width 91 height 22
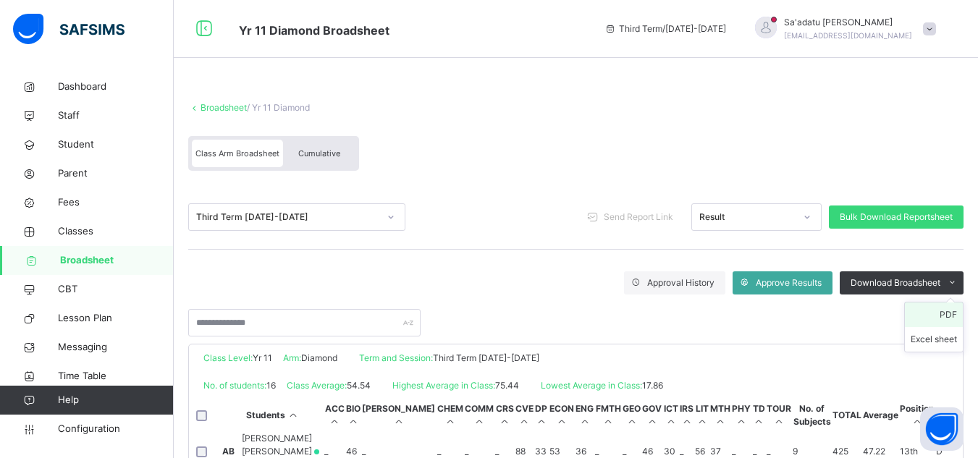
click at [957, 311] on li "PDF" at bounding box center [934, 315] width 58 height 25
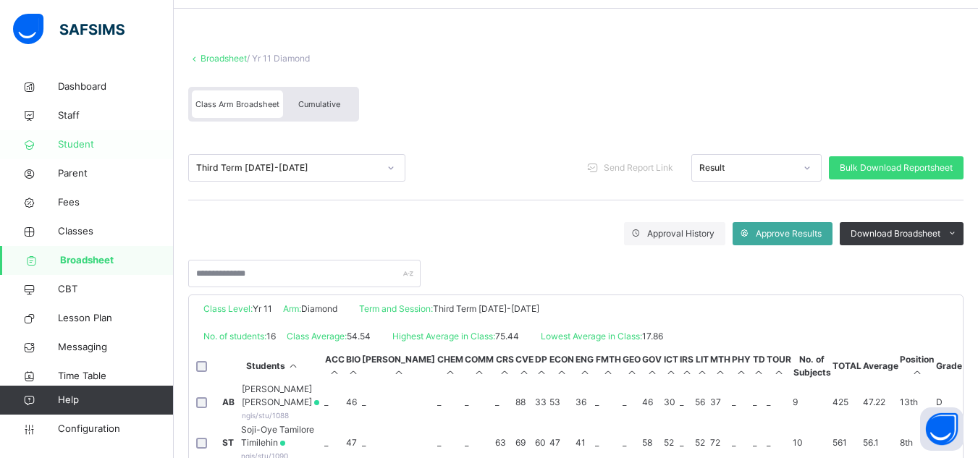
scroll to position [72, 0]
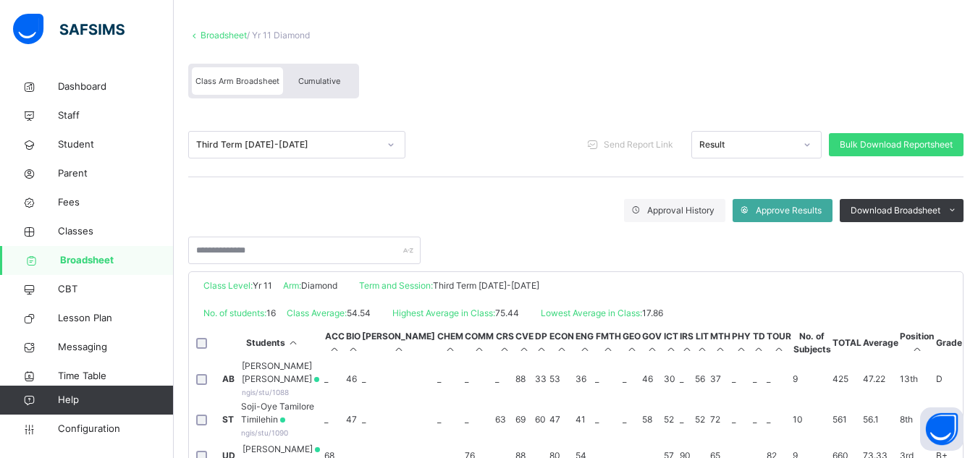
click at [106, 264] on span "Broadsheet" at bounding box center [117, 260] width 114 height 14
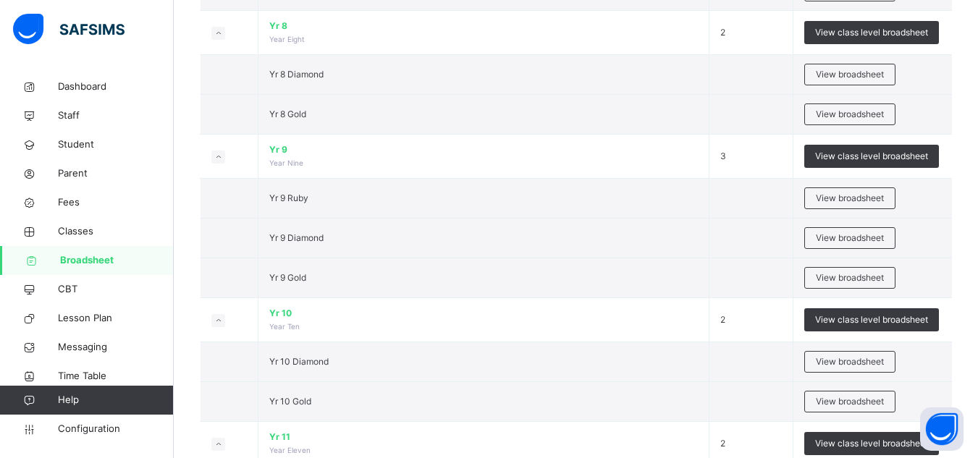
scroll to position [1521, 0]
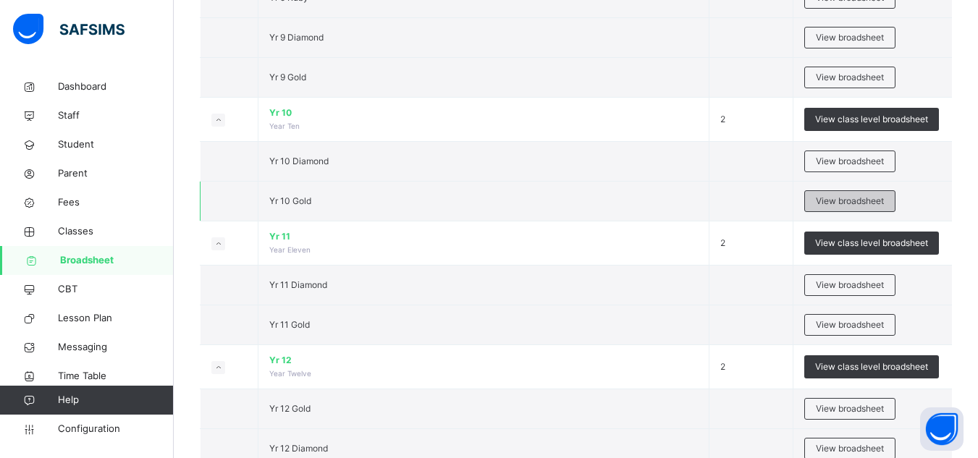
click at [852, 200] on span "View broadsheet" at bounding box center [850, 201] width 68 height 13
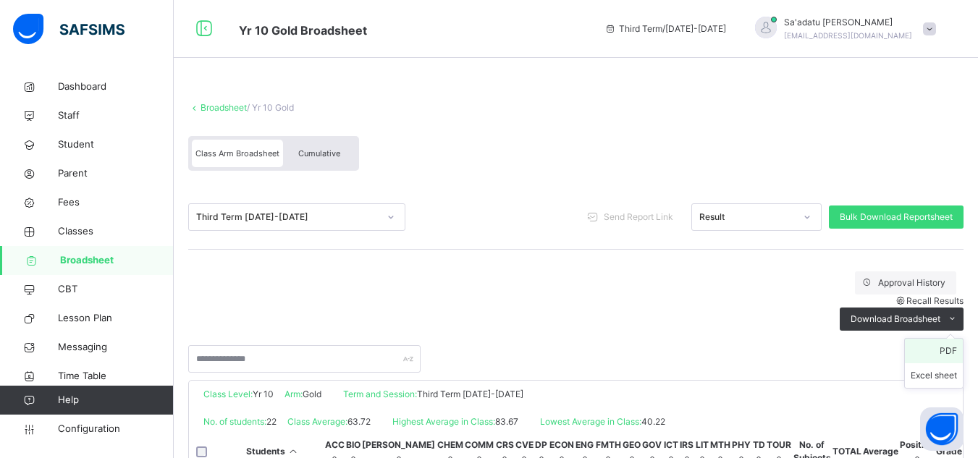
click at [963, 339] on li "PDF" at bounding box center [934, 351] width 58 height 25
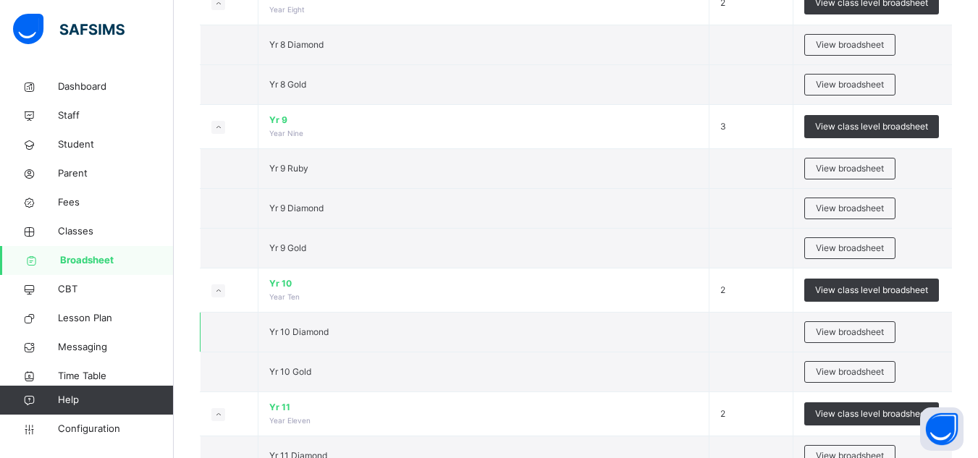
scroll to position [1376, 0]
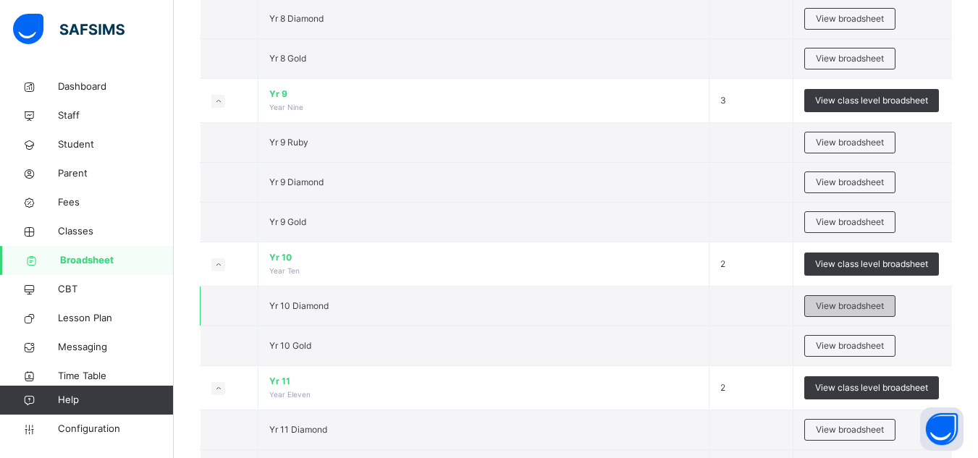
click at [853, 298] on div "View broadsheet" at bounding box center [850, 306] width 91 height 22
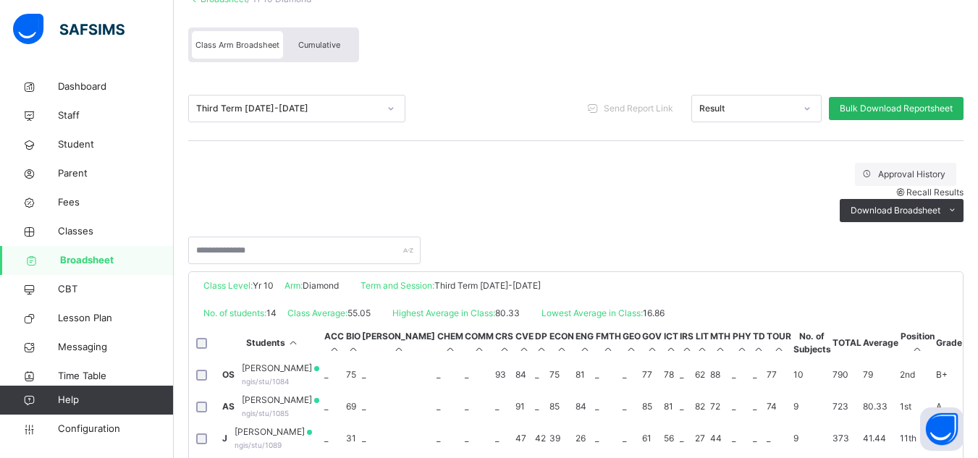
scroll to position [145, 0]
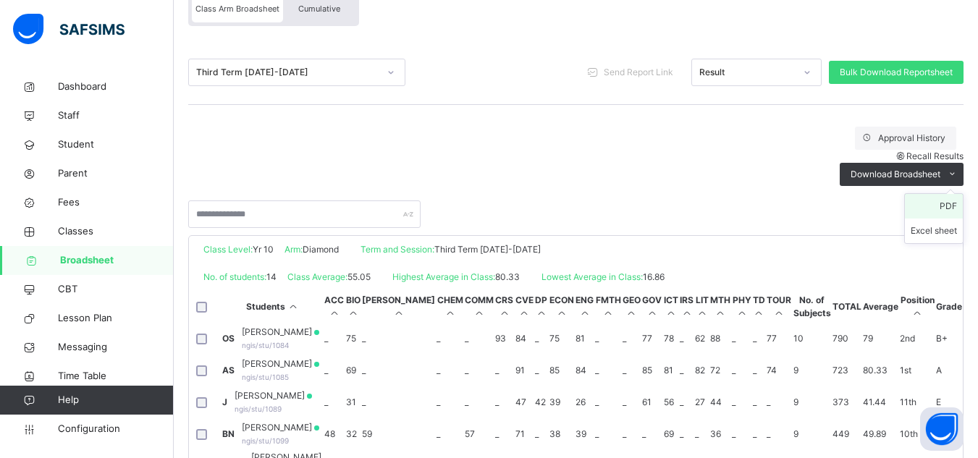
click at [963, 194] on li "PDF" at bounding box center [934, 206] width 58 height 25
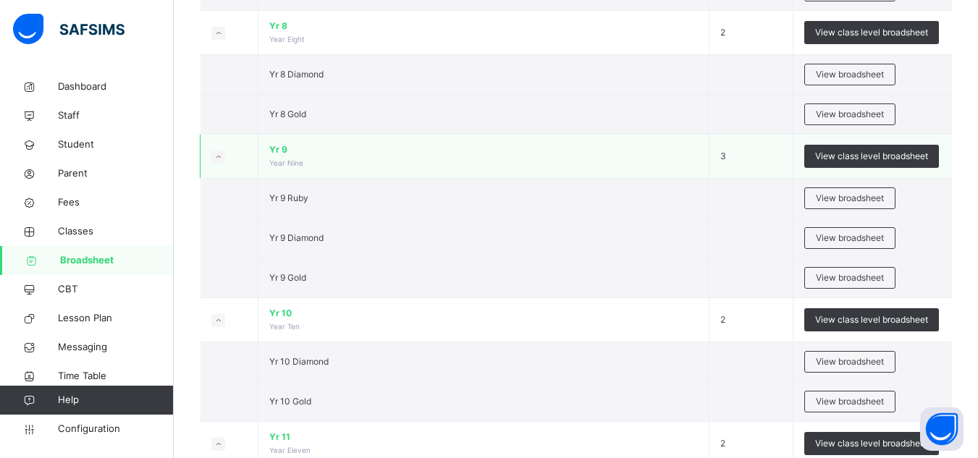
scroll to position [1304, 0]
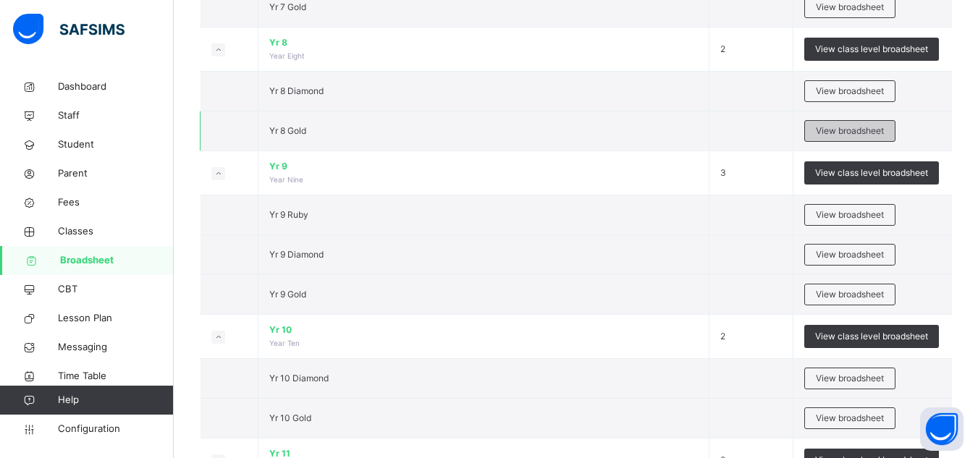
click at [850, 130] on span "View broadsheet" at bounding box center [850, 131] width 68 height 13
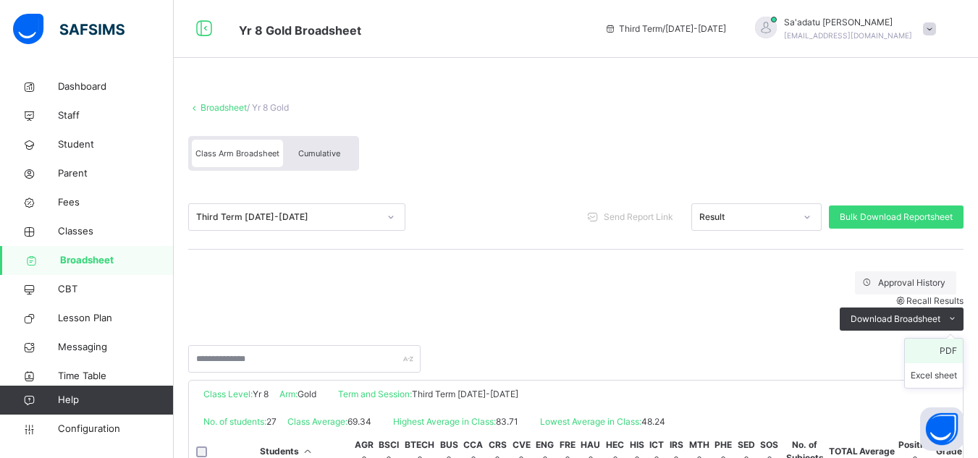
click at [957, 339] on li "PDF" at bounding box center [934, 351] width 58 height 25
click at [93, 262] on span "Broadsheet" at bounding box center [117, 260] width 114 height 14
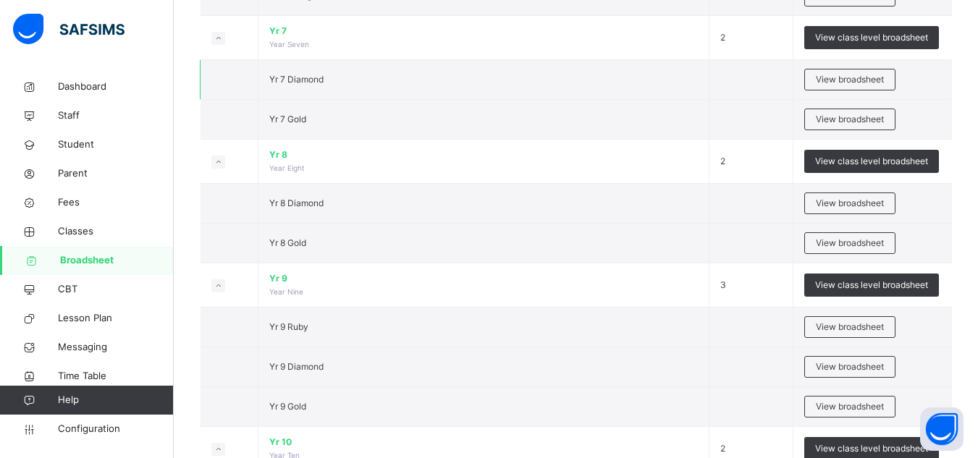
scroll to position [1231, 0]
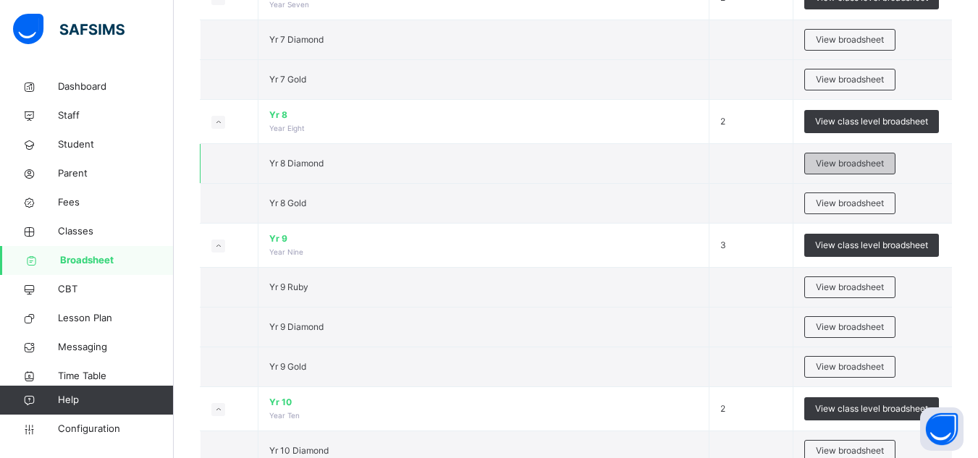
click at [855, 167] on span "View broadsheet" at bounding box center [850, 163] width 68 height 13
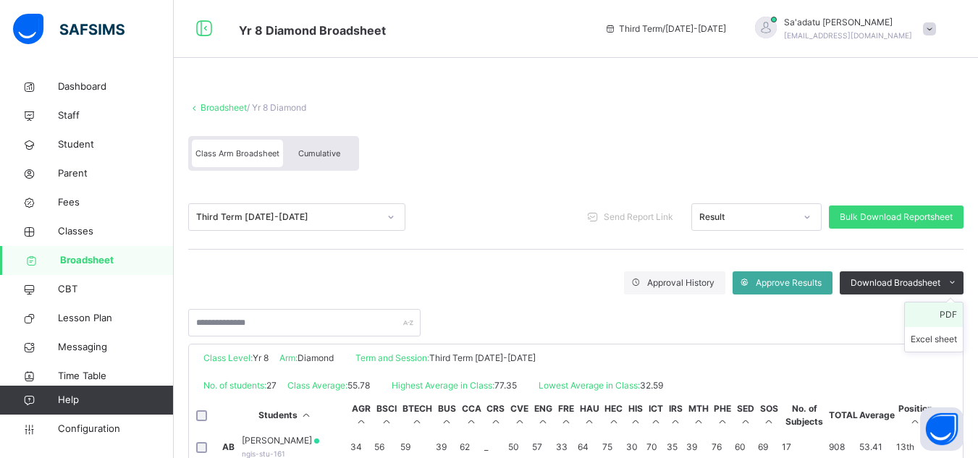
click at [960, 311] on li "PDF" at bounding box center [934, 315] width 58 height 25
click at [85, 264] on span "Broadsheet" at bounding box center [117, 260] width 114 height 14
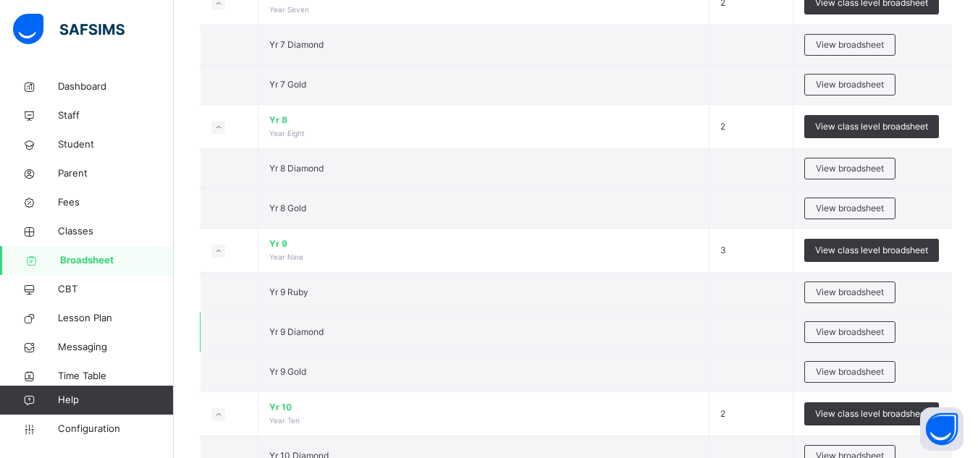
scroll to position [1231, 0]
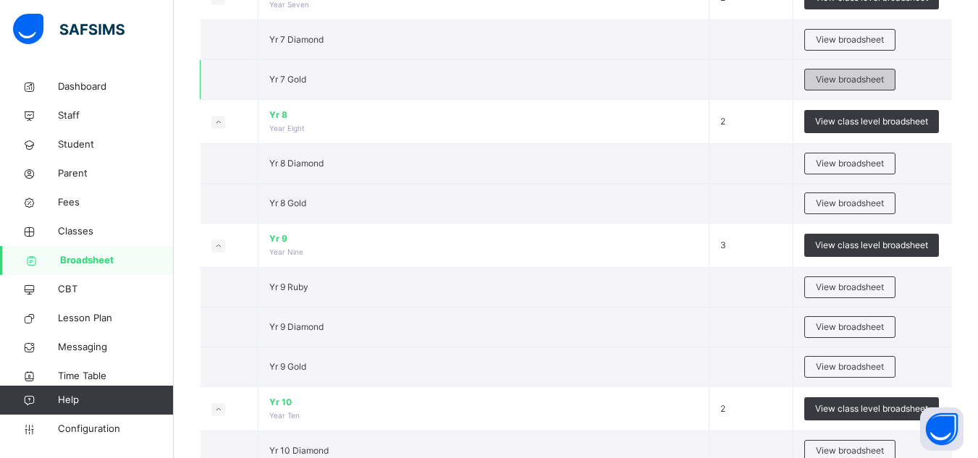
click at [847, 82] on span "View broadsheet" at bounding box center [850, 79] width 68 height 13
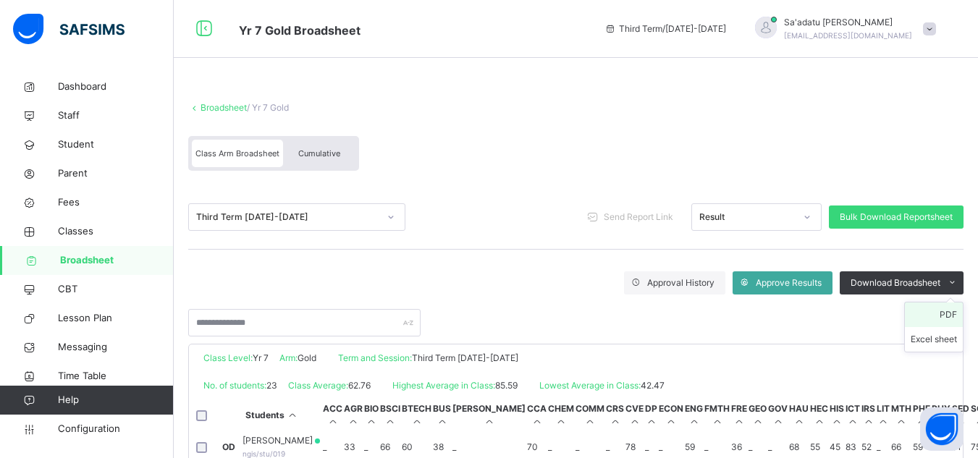
click at [959, 316] on li "PDF" at bounding box center [934, 315] width 58 height 25
click at [97, 261] on span "Broadsheet" at bounding box center [117, 260] width 114 height 14
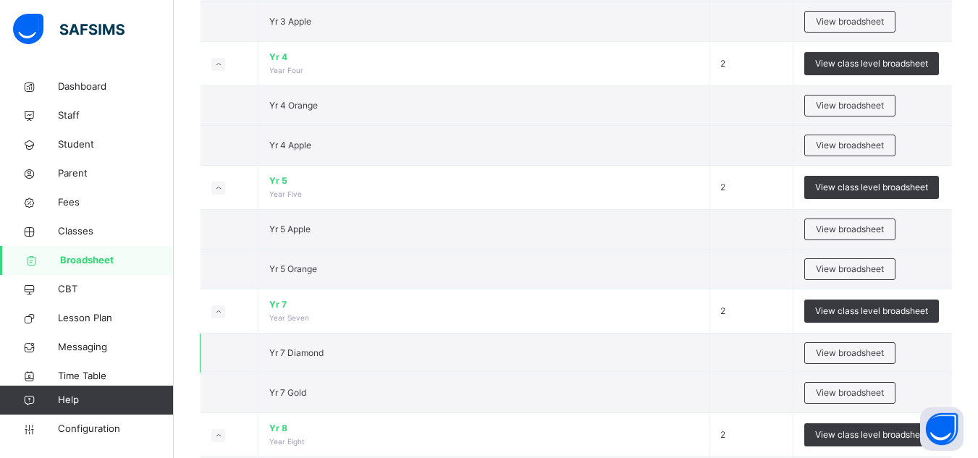
scroll to position [942, 0]
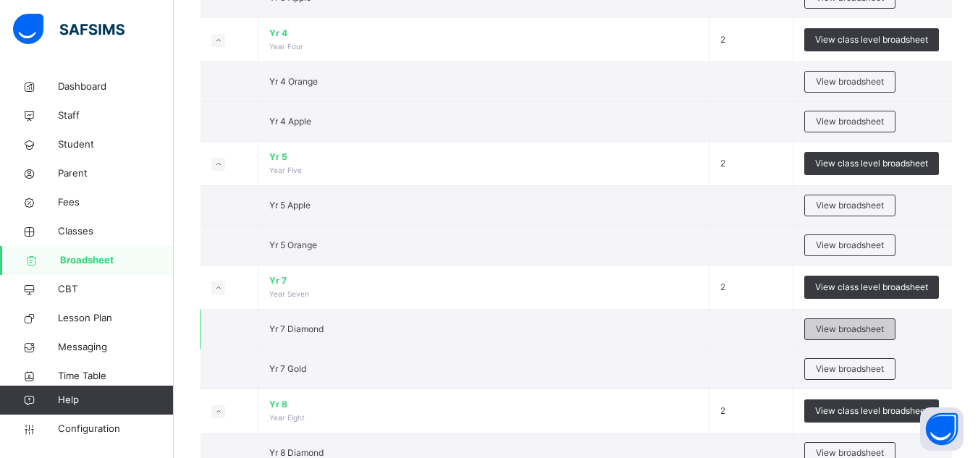
click at [863, 322] on div "View broadsheet" at bounding box center [850, 330] width 91 height 22
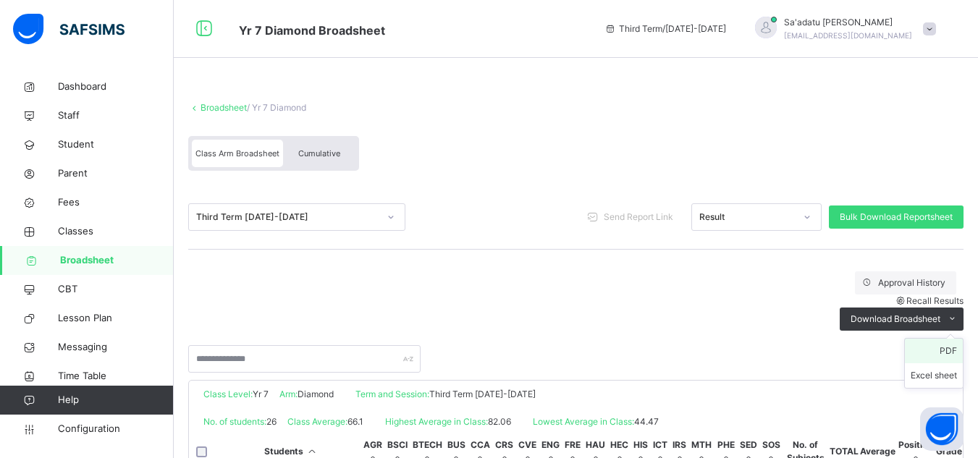
click at [958, 339] on li "PDF" at bounding box center [934, 351] width 58 height 25
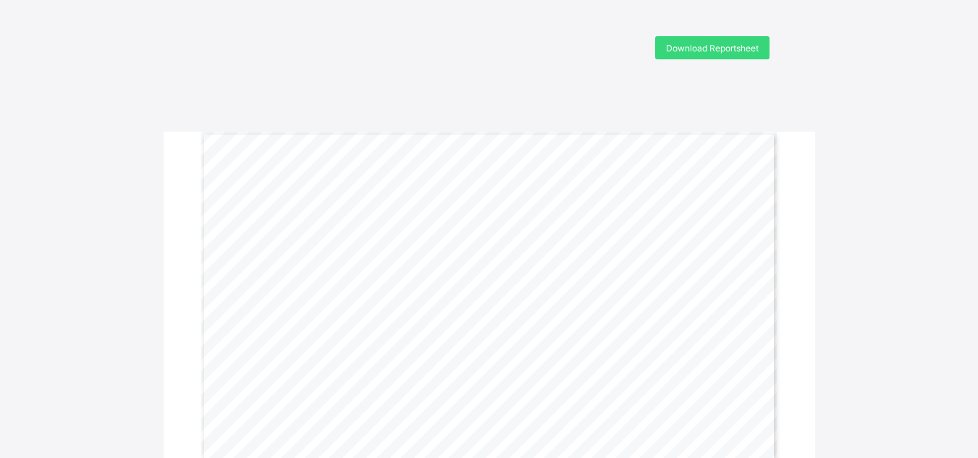
scroll to position [484, 0]
